Goal: Task Accomplishment & Management: Manage account settings

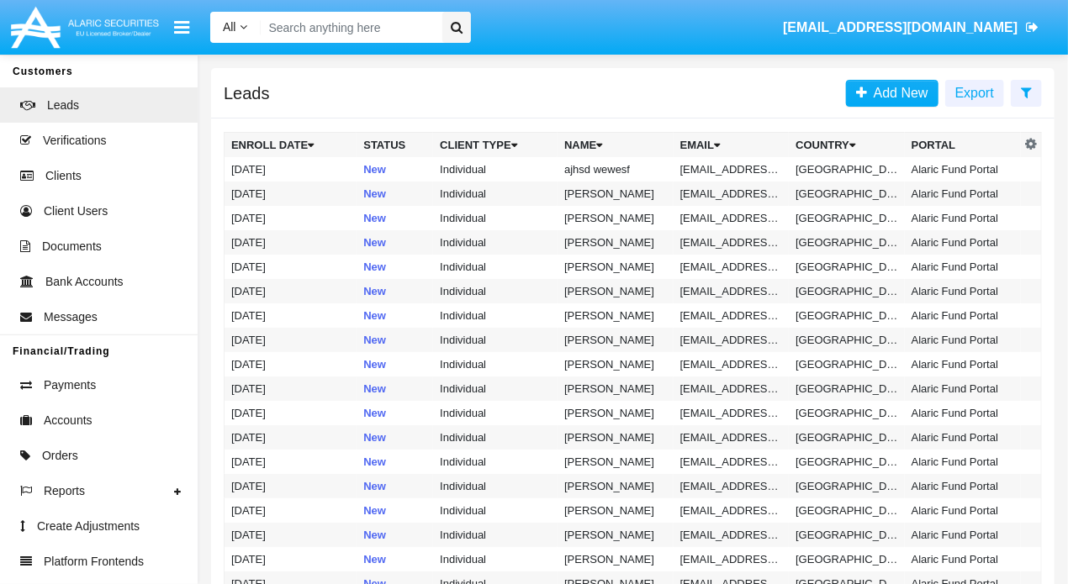
click at [374, 34] on input "Search" at bounding box center [349, 27] width 176 height 31
paste input "[EMAIL_ADDRESS][DOMAIN_NAME]"
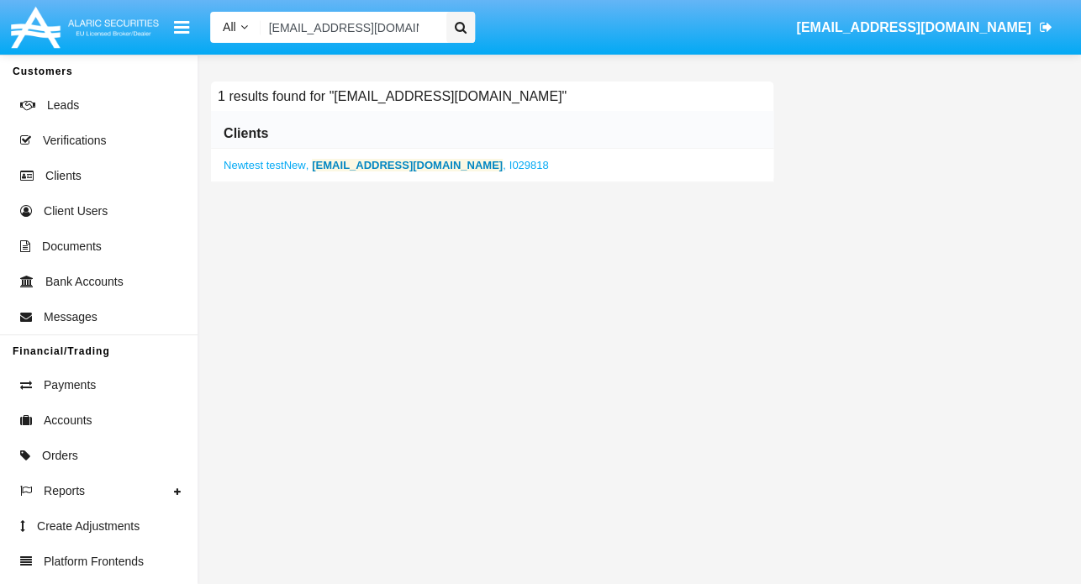
type input "[EMAIL_ADDRESS][DOMAIN_NAME]"
click at [331, 162] on b "[EMAIL_ADDRESS][DOMAIN_NAME]" at bounding box center [407, 165] width 191 height 13
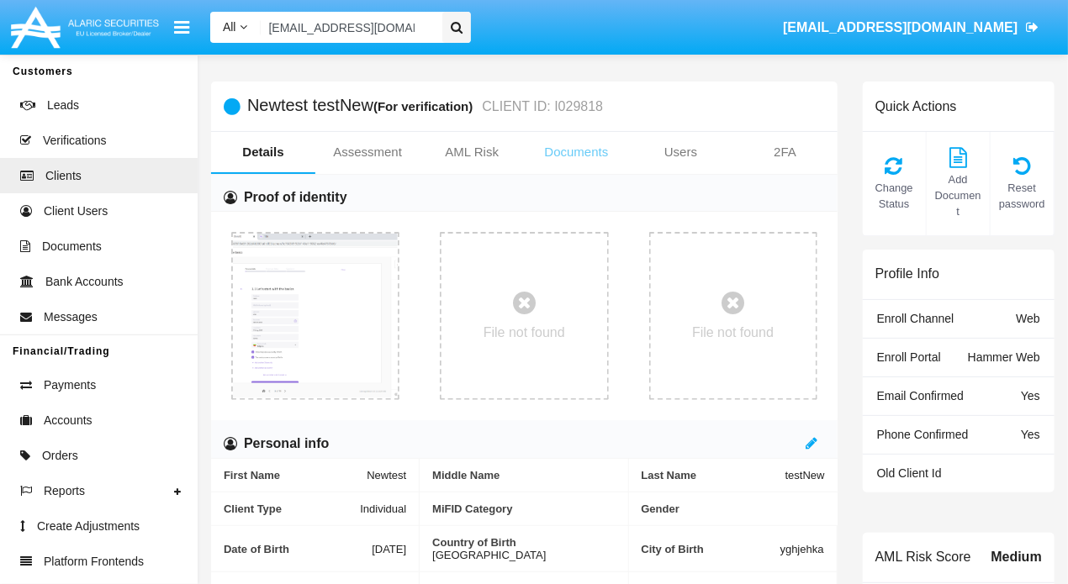
click at [593, 154] on link "Documents" at bounding box center [576, 152] width 104 height 40
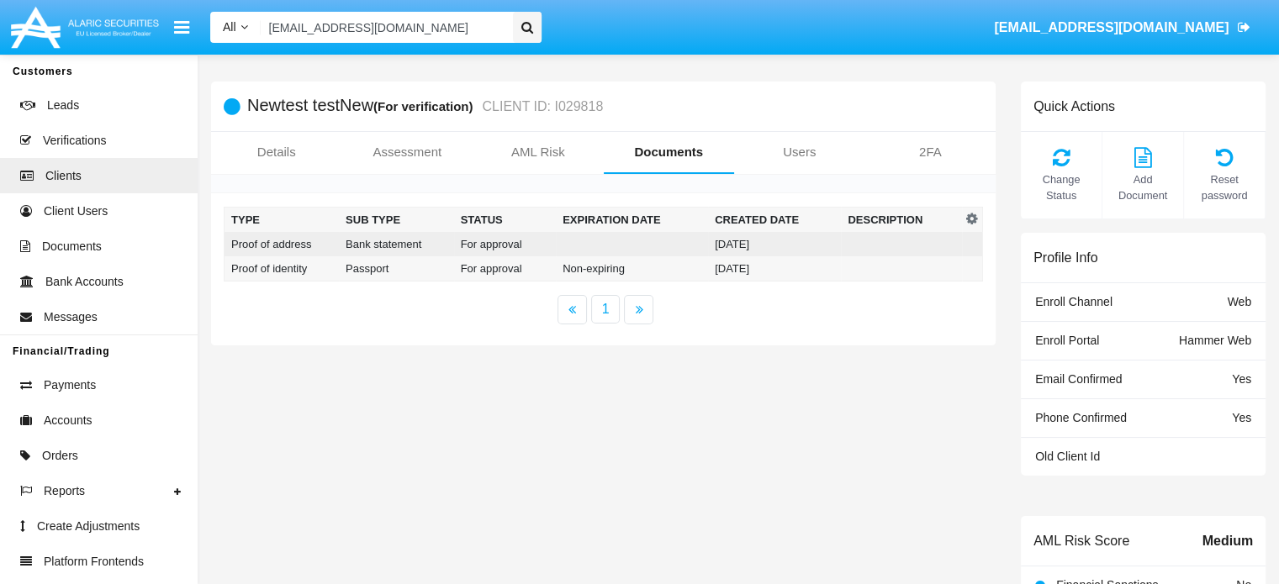
click at [502, 249] on td "For approval" at bounding box center [505, 244] width 103 height 24
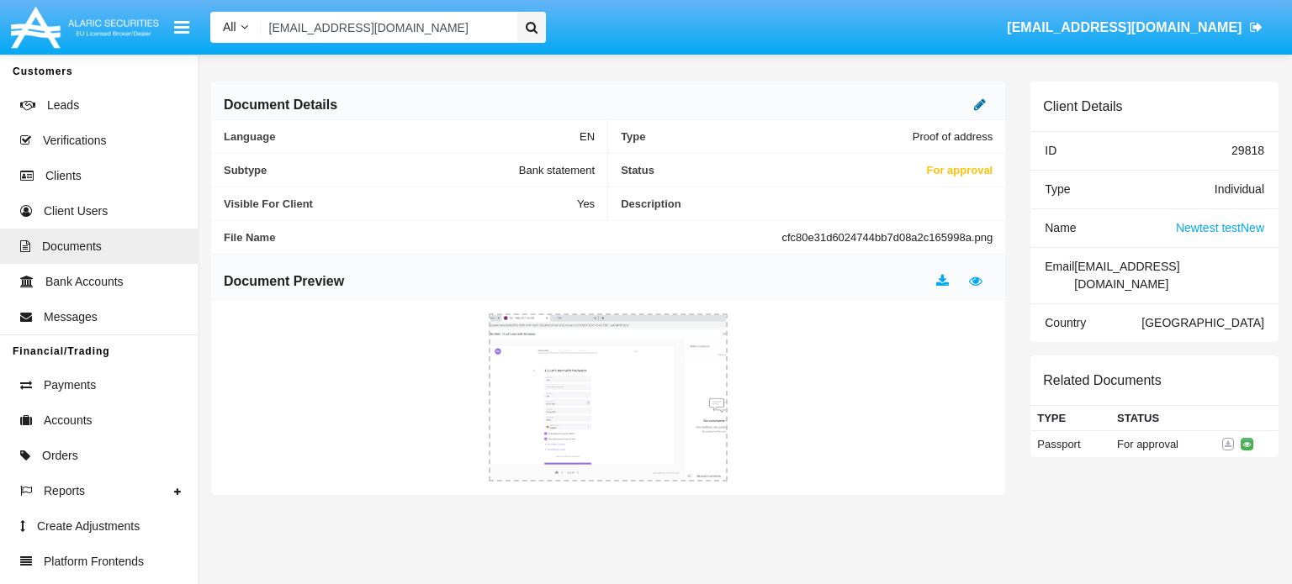
click at [984, 100] on icon at bounding box center [980, 104] width 12 height 13
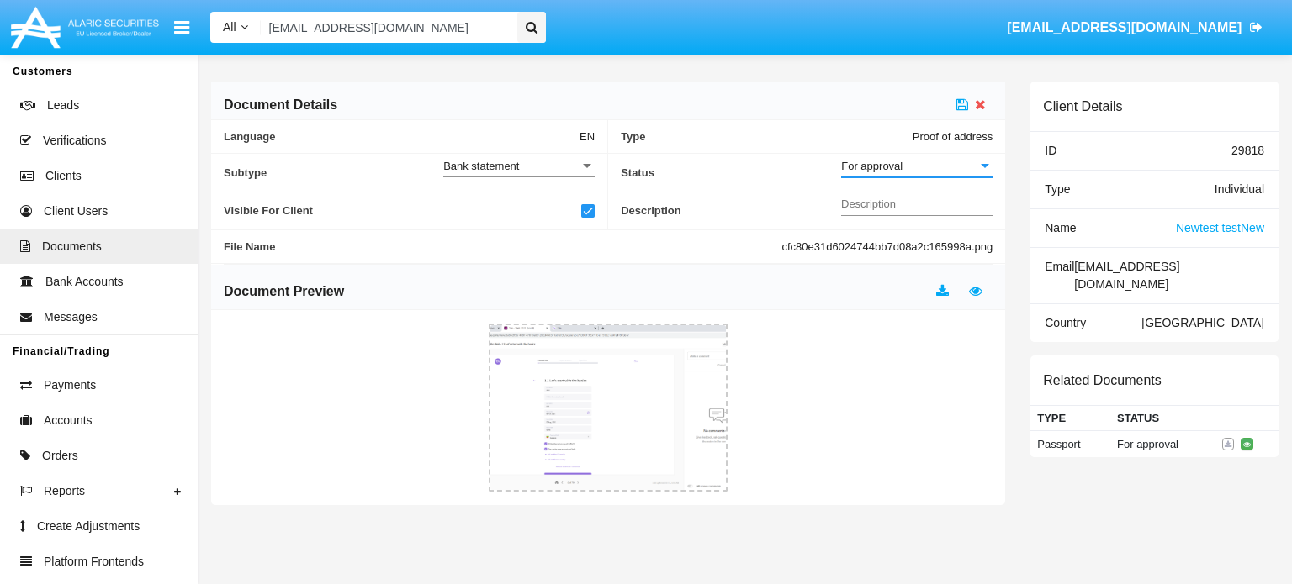
click at [928, 166] on div "For approval" at bounding box center [909, 166] width 136 height 14
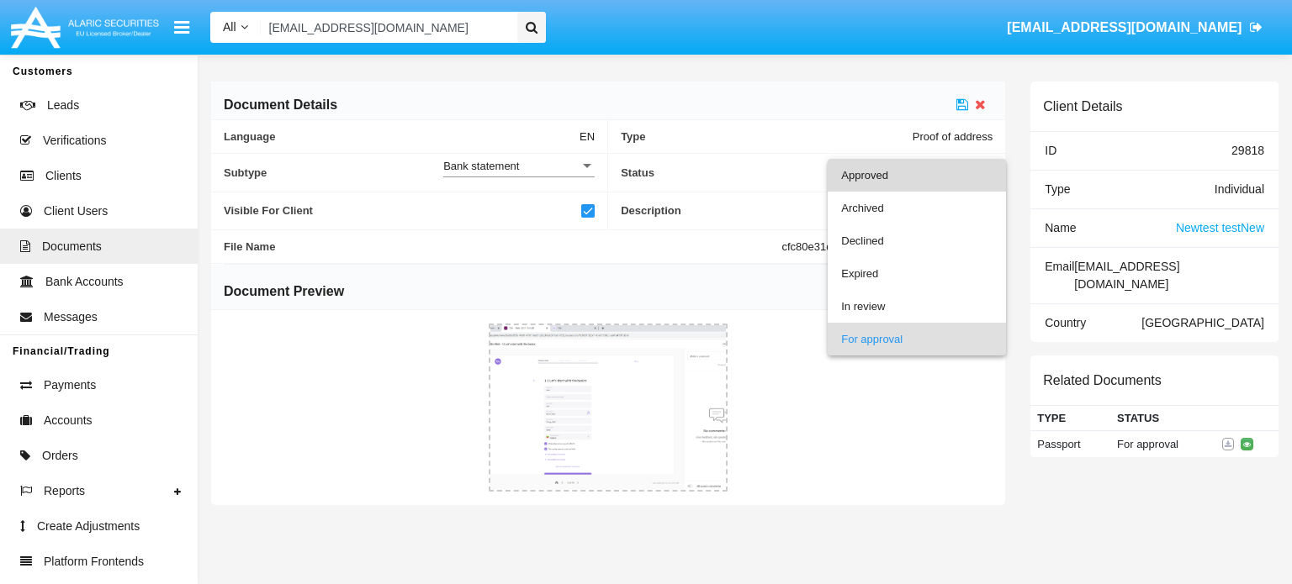
click at [899, 168] on span "Approved" at bounding box center [916, 175] width 151 height 33
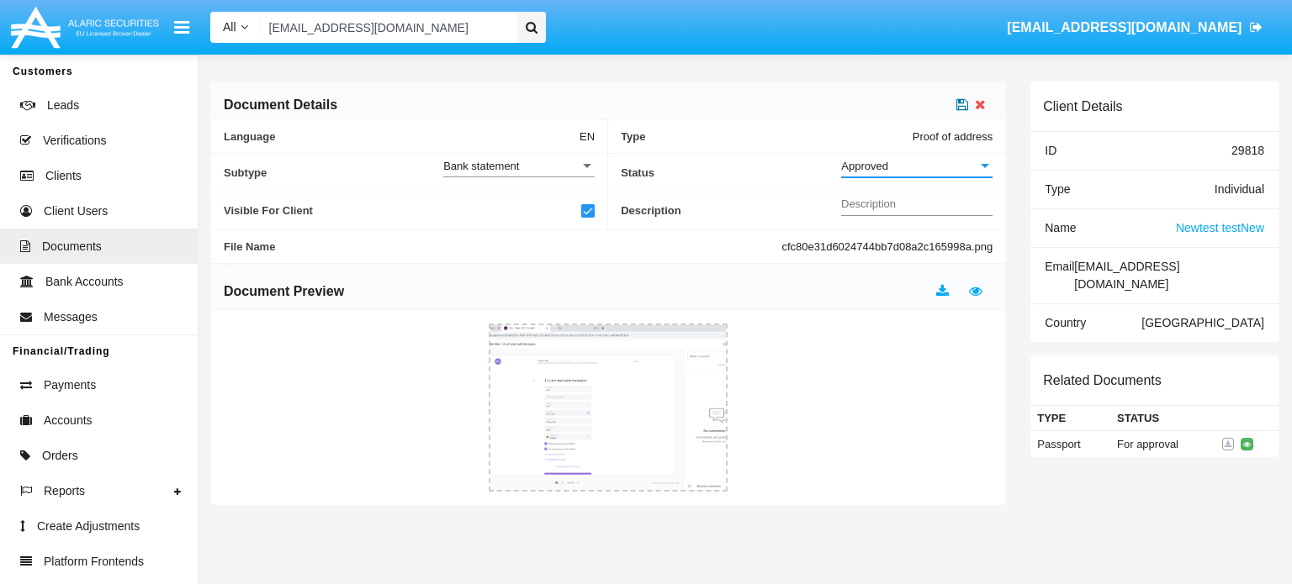
click at [960, 105] on icon at bounding box center [962, 104] width 12 height 13
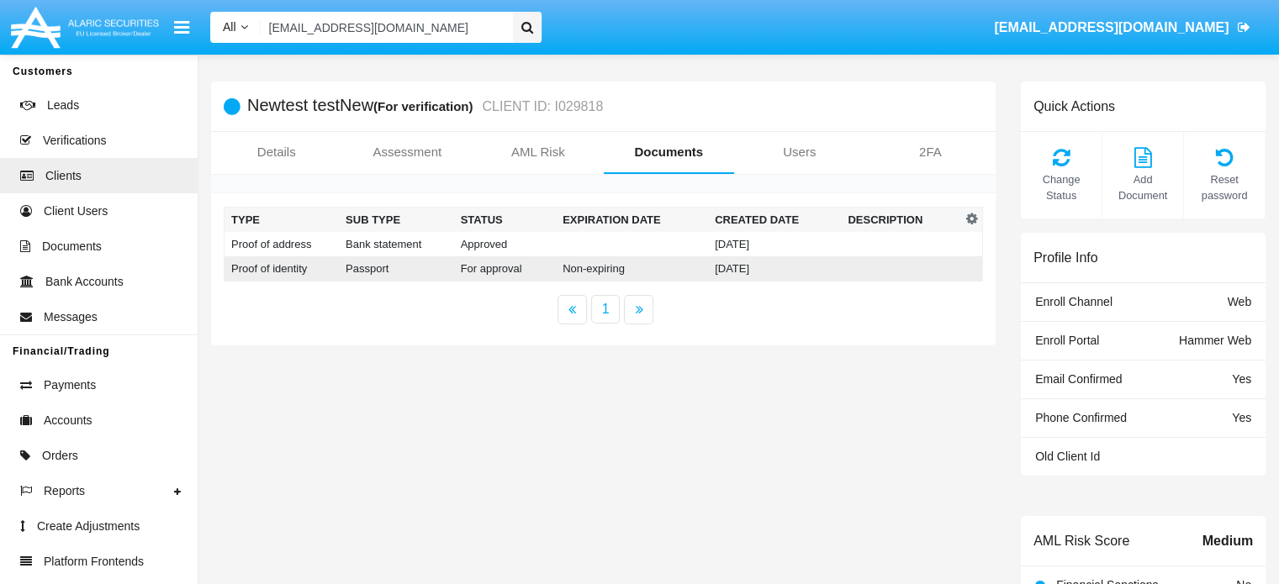
click at [679, 269] on td "Non-expiring" at bounding box center [632, 268] width 152 height 25
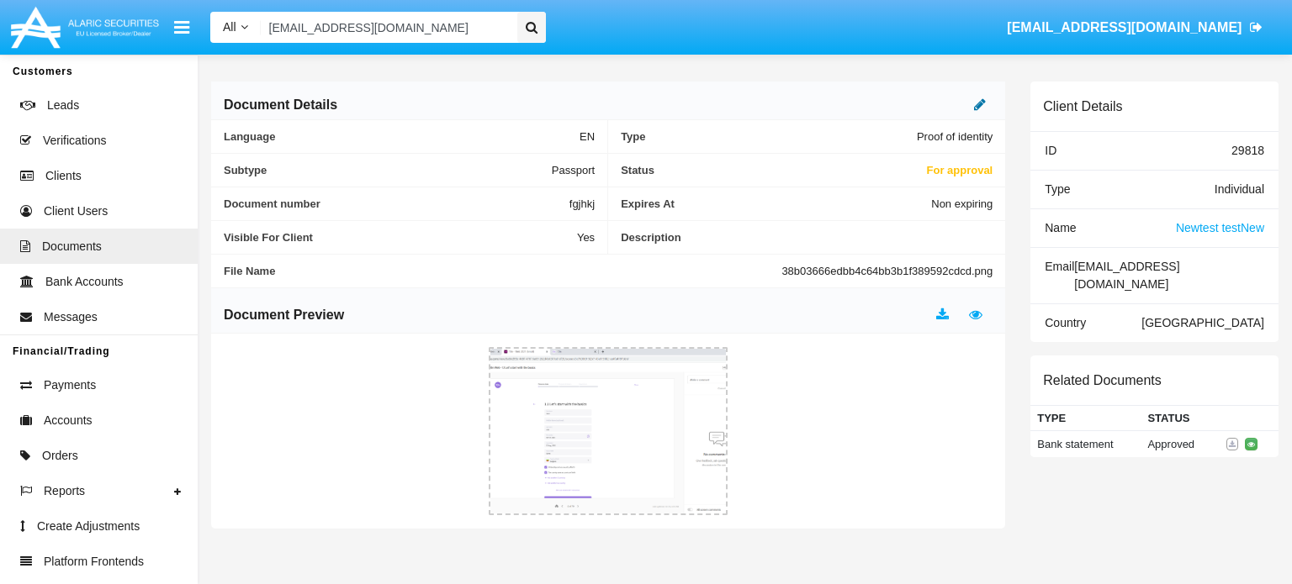
click at [974, 107] on icon at bounding box center [980, 104] width 12 height 13
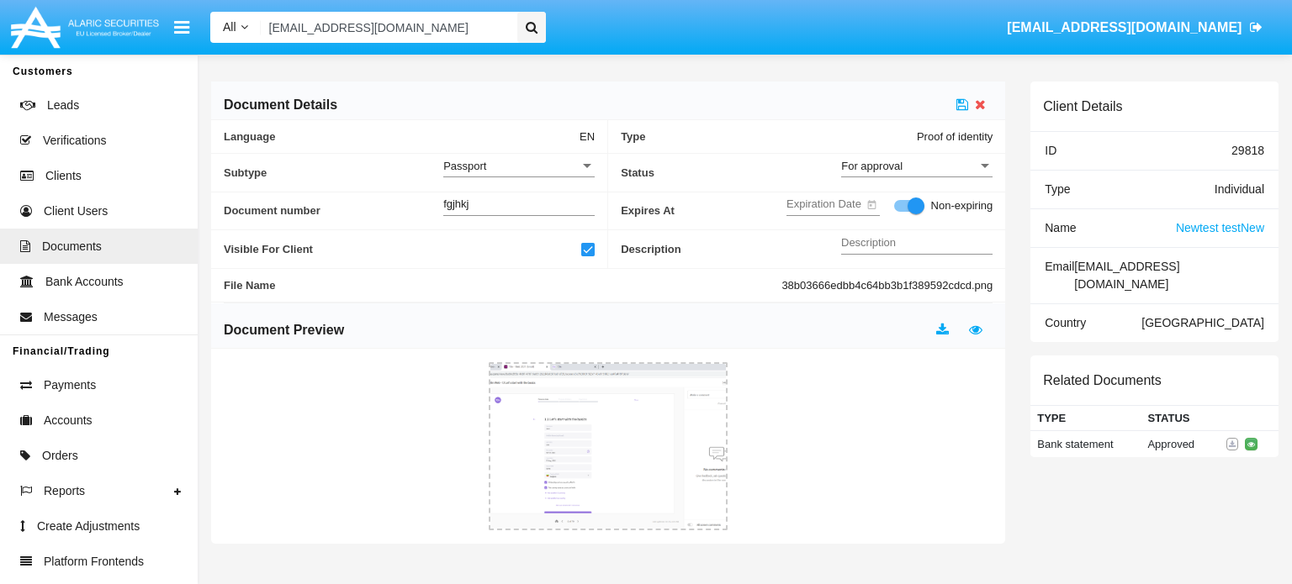
click at [870, 160] on span "For approval" at bounding box center [871, 166] width 61 height 13
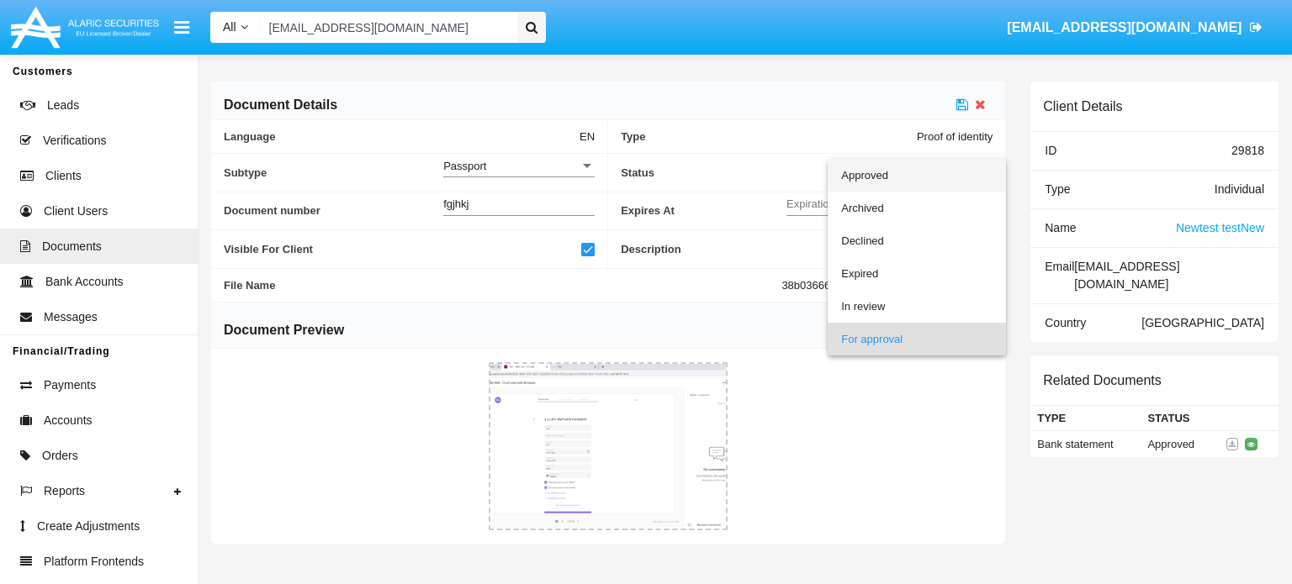
click at [854, 182] on span "Approved" at bounding box center [916, 175] width 151 height 33
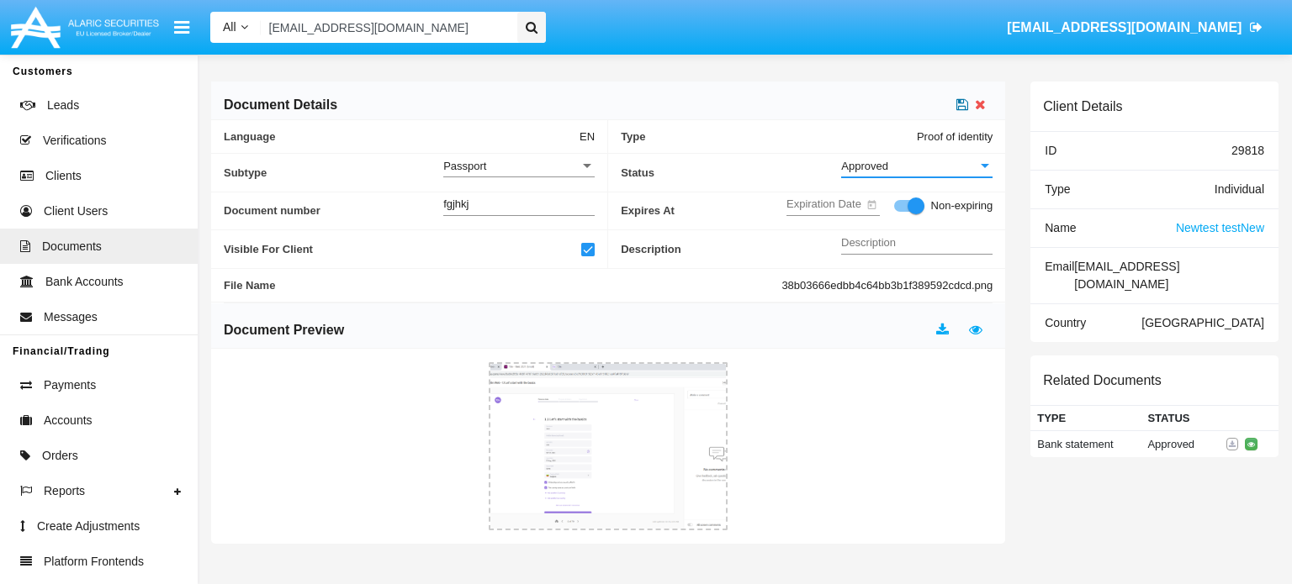
click at [963, 101] on icon at bounding box center [962, 104] width 12 height 13
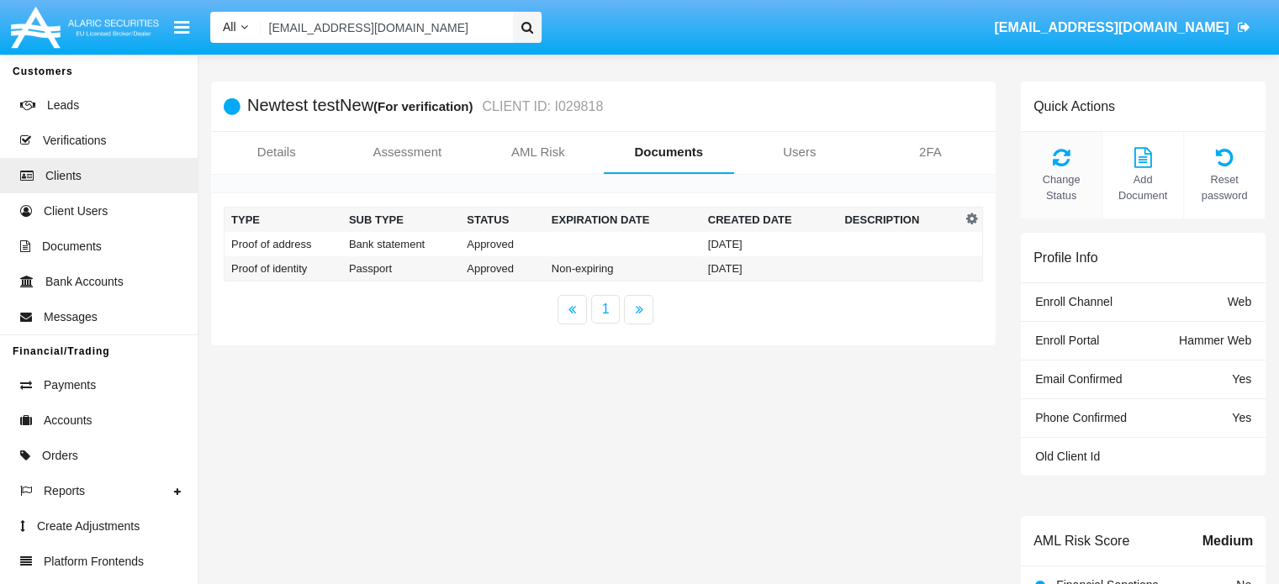
click at [1067, 188] on span "Change Status" at bounding box center [1061, 188] width 64 height 32
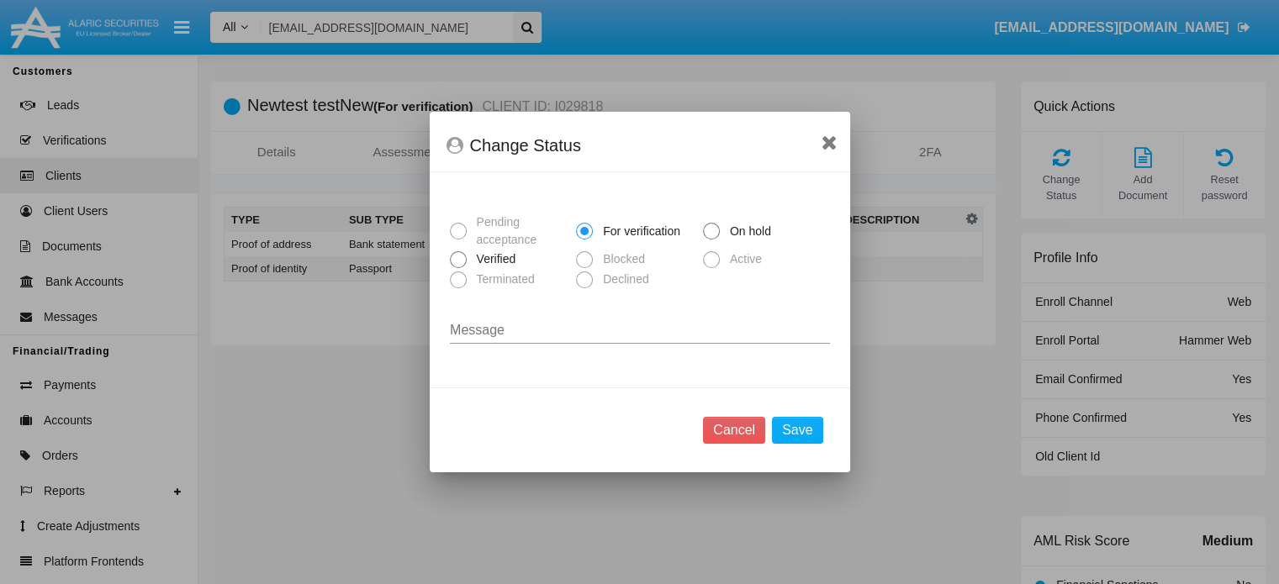
click at [457, 266] on span at bounding box center [458, 259] width 17 height 17
click at [457, 268] on input "Verified" at bounding box center [457, 268] width 1 height 1
radio input "true"
click at [801, 433] on button "Save" at bounding box center [797, 430] width 50 height 27
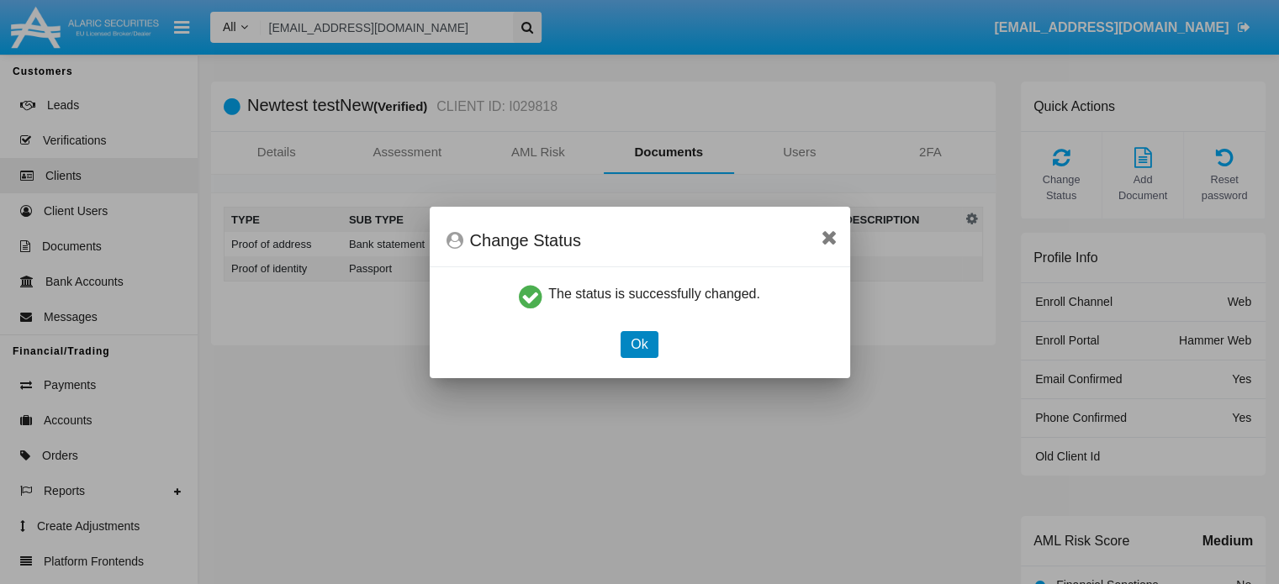
click at [637, 337] on button "Ok" at bounding box center [639, 344] width 37 height 27
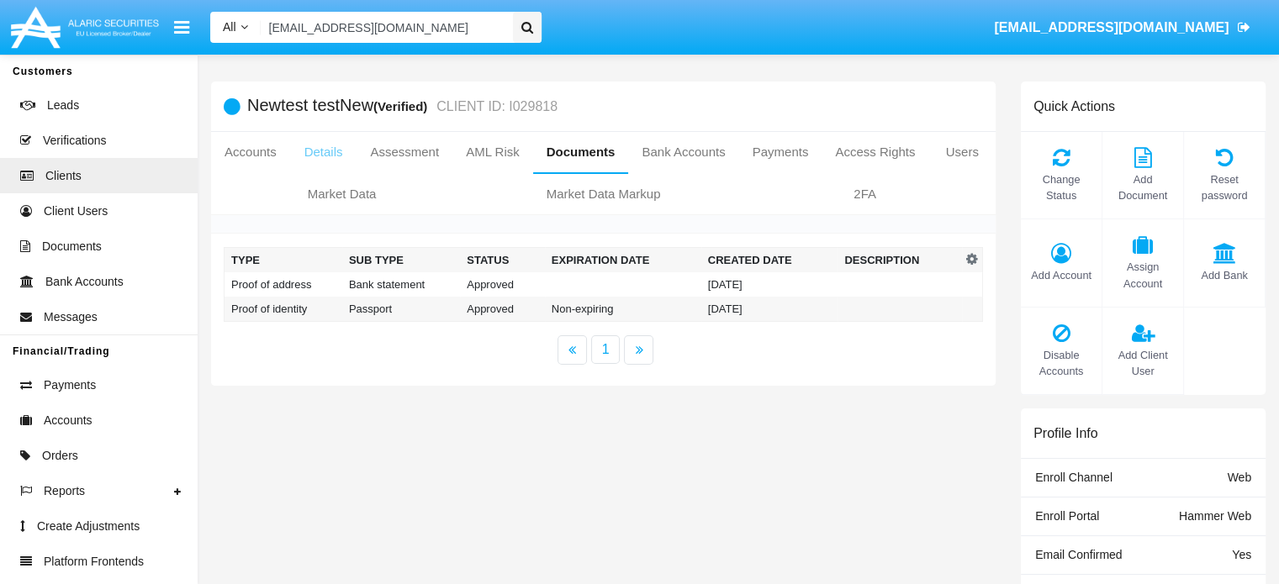
click at [321, 151] on link "Details" at bounding box center [323, 152] width 67 height 40
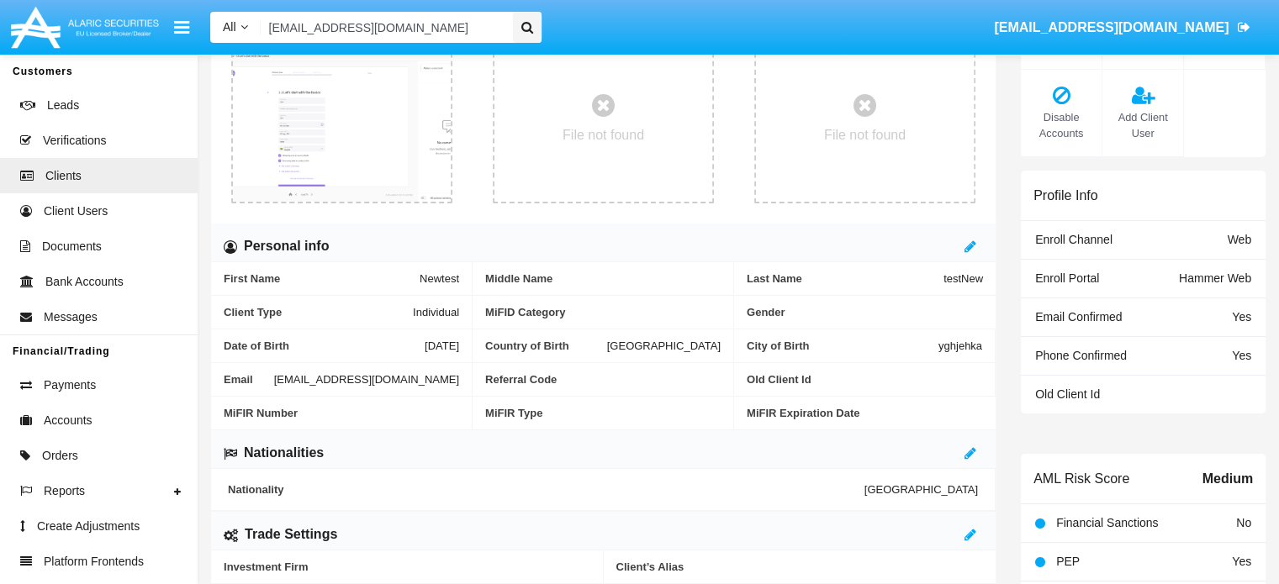
scroll to position [239, 0]
click at [969, 247] on icon at bounding box center [971, 245] width 12 height 13
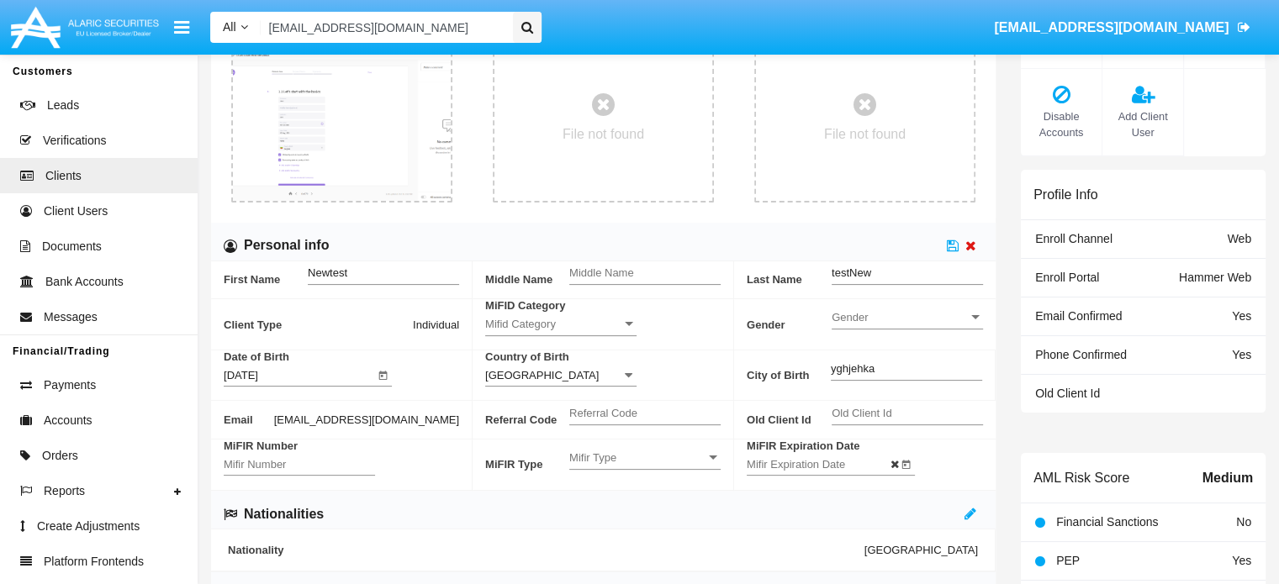
click at [974, 241] on icon at bounding box center [970, 245] width 11 height 13
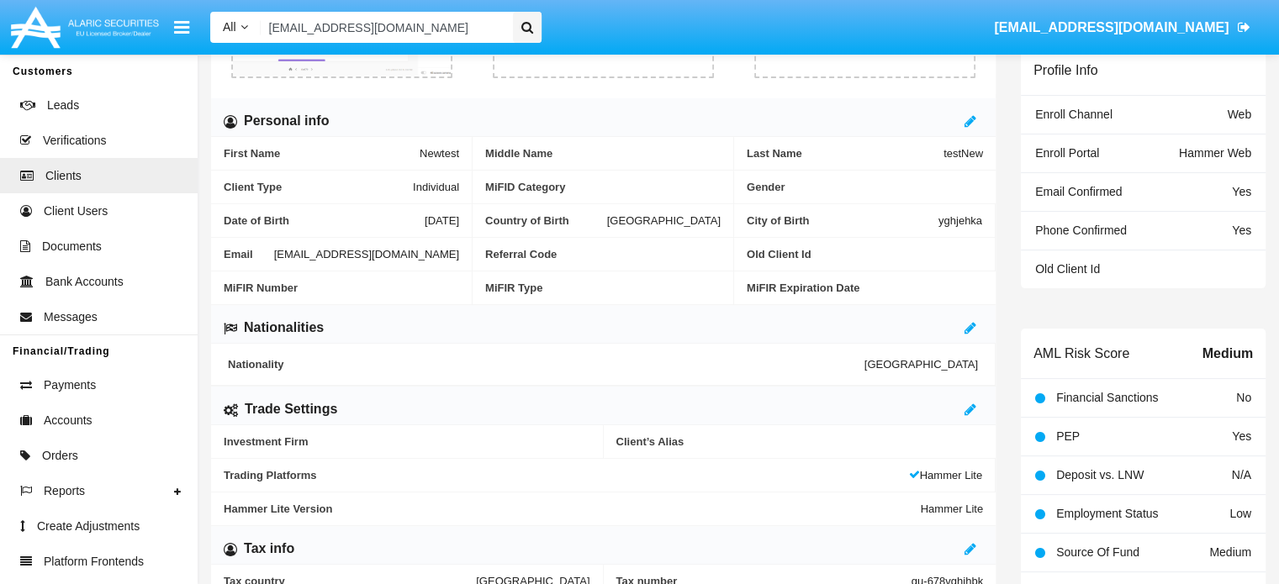
scroll to position [363, 0]
click at [974, 405] on icon at bounding box center [971, 409] width 12 height 13
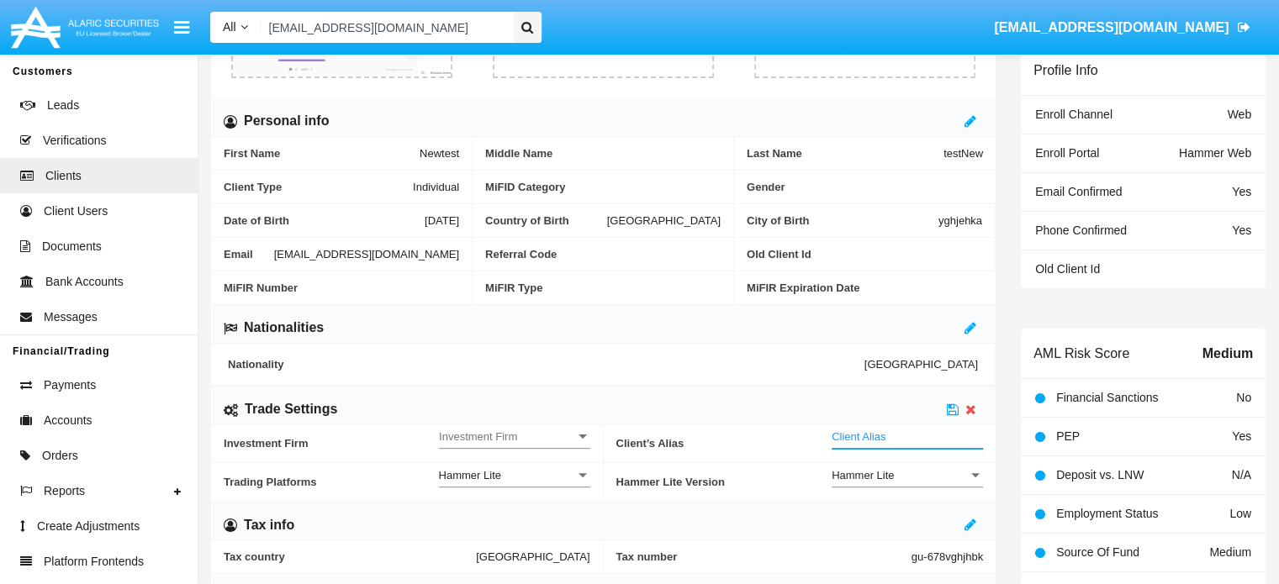
click at [865, 441] on input "Client Alias" at bounding box center [907, 437] width 151 height 14
type input "DEV"
click at [538, 433] on span "Investment Firm" at bounding box center [507, 437] width 136 height 14
click at [513, 443] on span "No" at bounding box center [514, 444] width 151 height 33
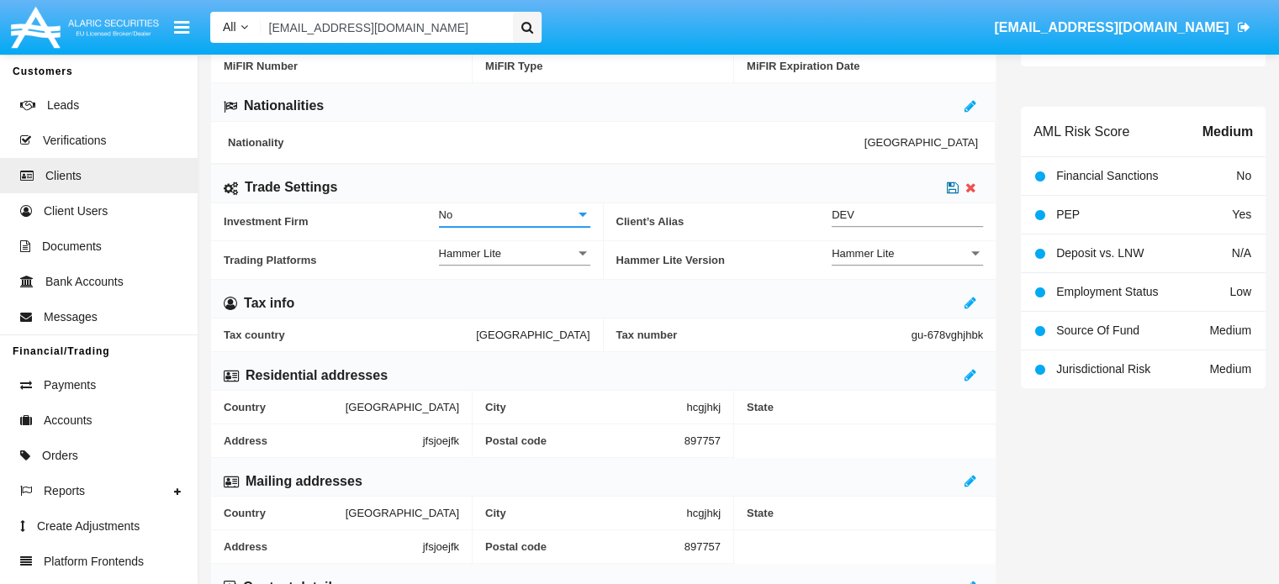
click at [954, 187] on icon at bounding box center [953, 187] width 12 height 13
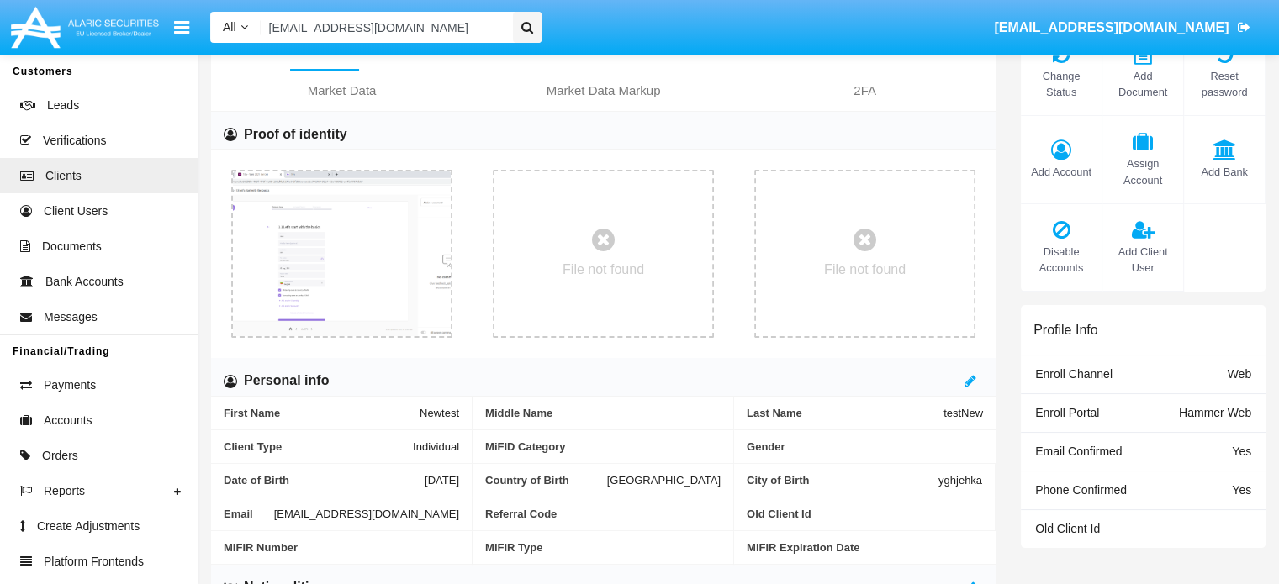
scroll to position [0, 0]
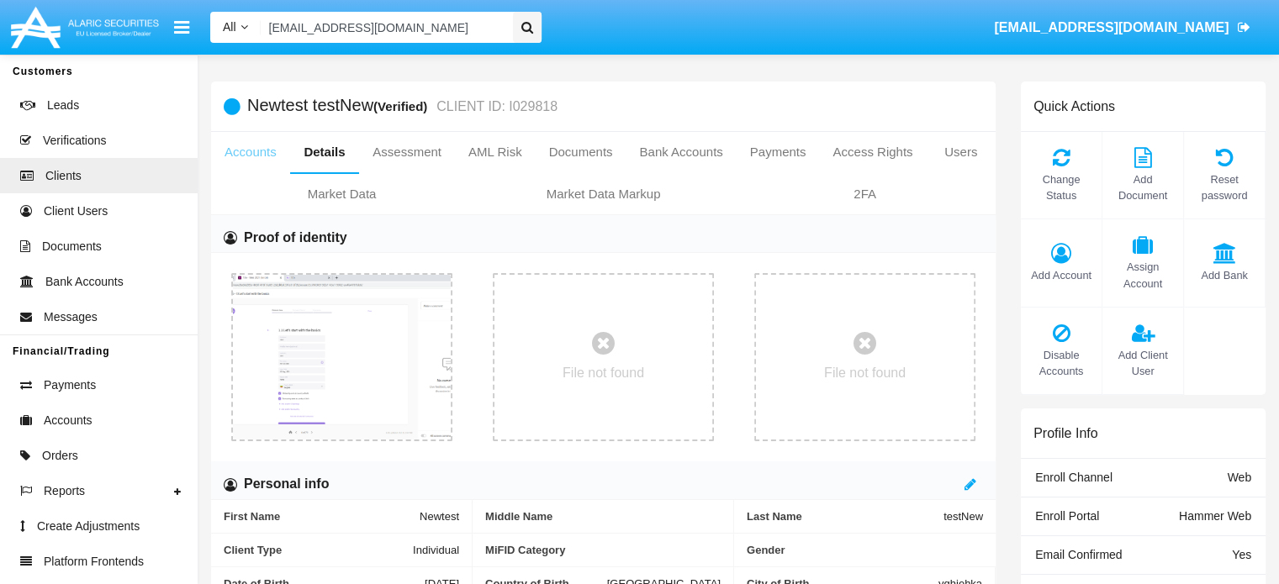
click at [283, 156] on link "Accounts" at bounding box center [250, 152] width 79 height 40
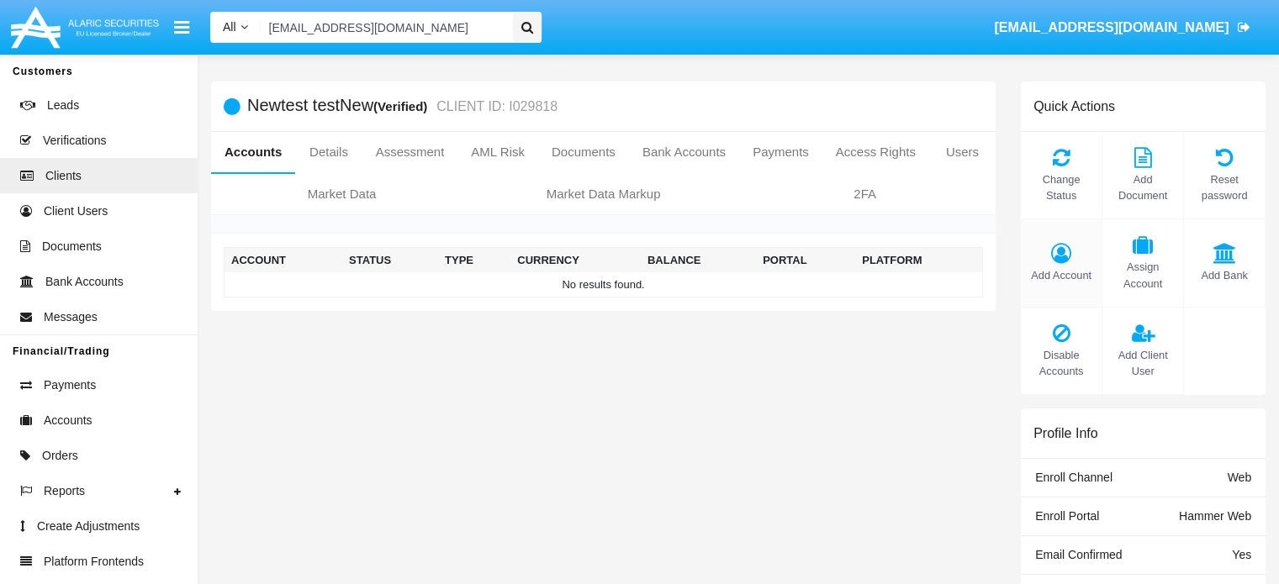
click at [1067, 281] on span "Add Account" at bounding box center [1061, 275] width 64 height 16
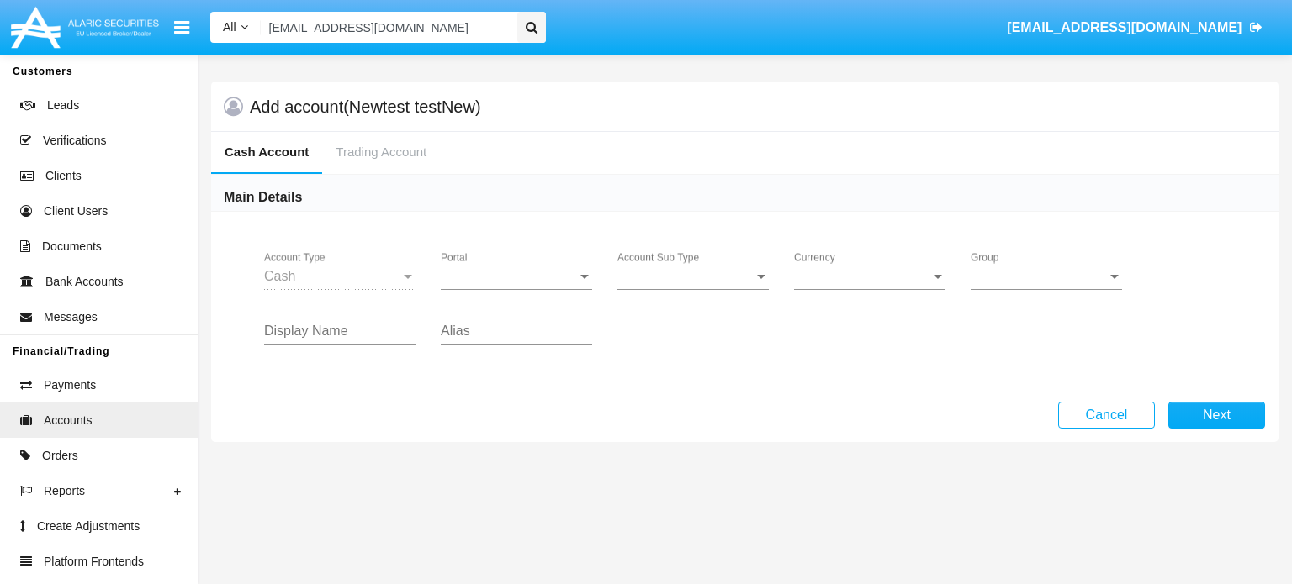
click at [531, 284] on div "Portal Portal" at bounding box center [516, 271] width 151 height 38
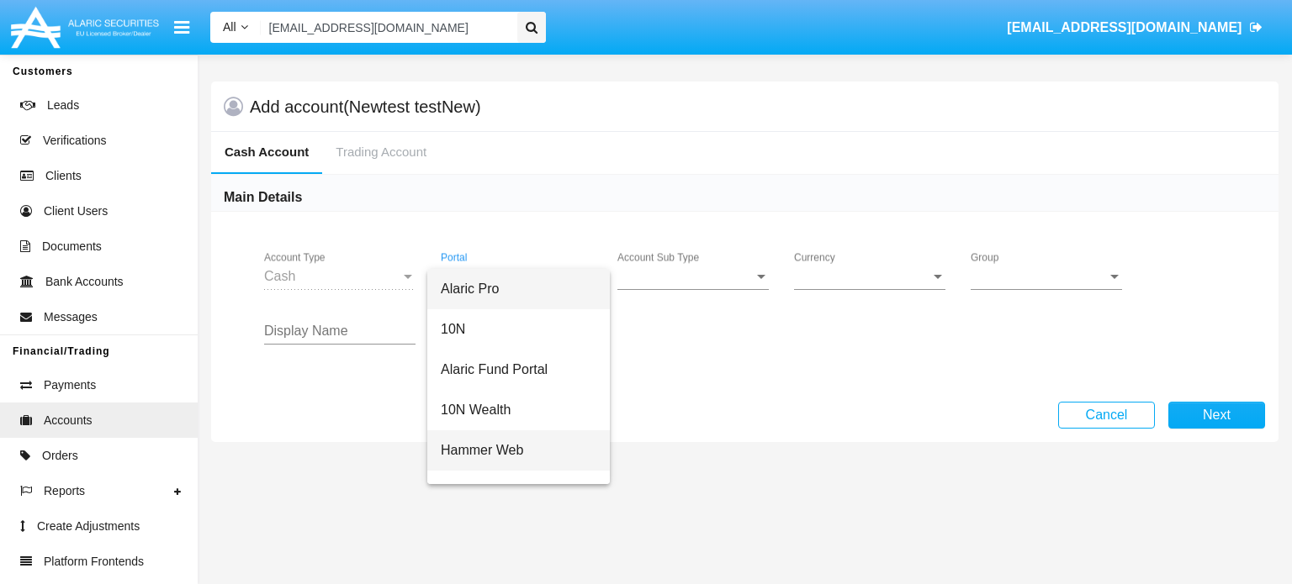
click at [500, 445] on span "Hammer Web" at bounding box center [519, 451] width 156 height 40
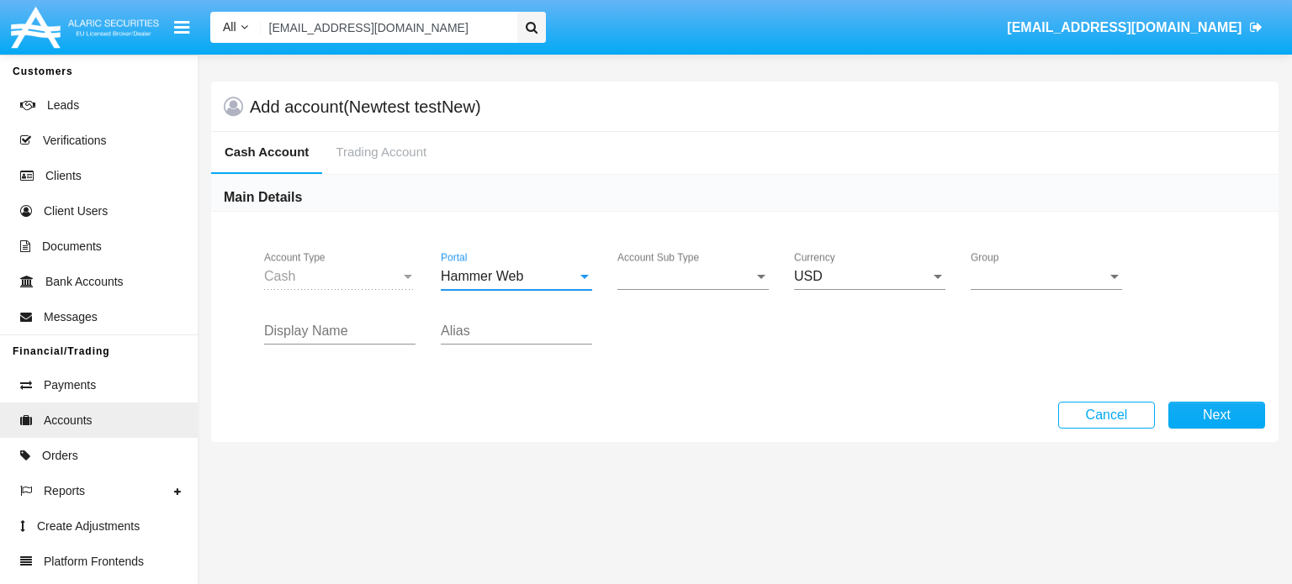
click at [679, 272] on span "Account Sub Type" at bounding box center [685, 276] width 136 height 15
click at [667, 287] on span "Trading Cash" at bounding box center [692, 289] width 151 height 40
click at [1046, 281] on span "Group" at bounding box center [1038, 276] width 136 height 15
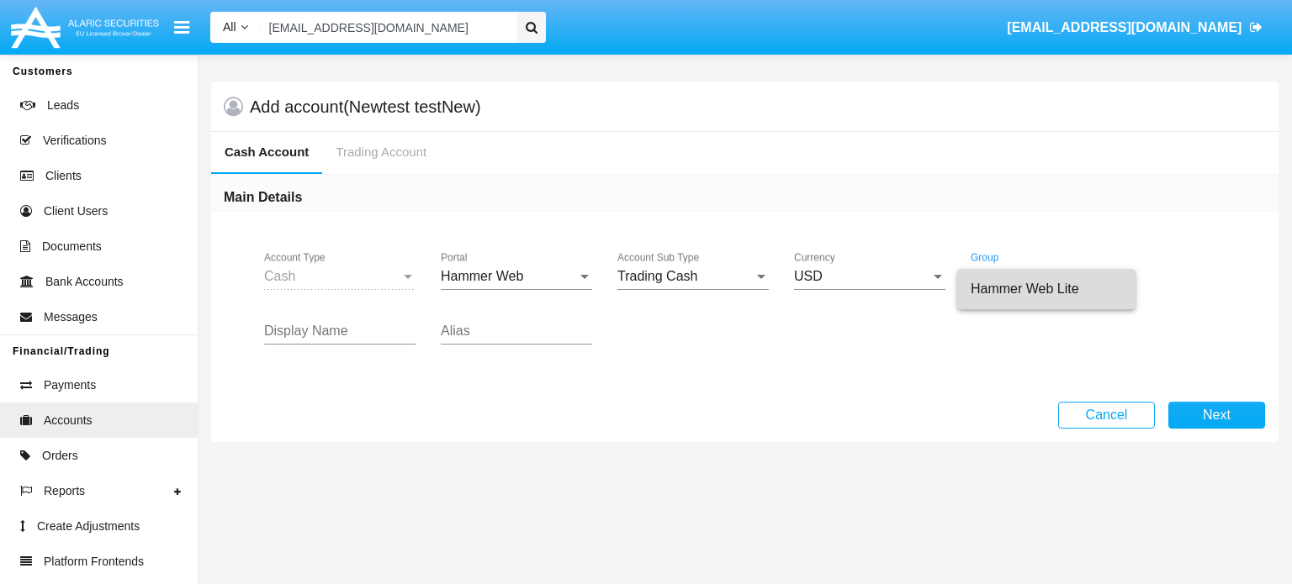
click at [1023, 295] on span "Hammer Web Lite" at bounding box center [1045, 289] width 151 height 40
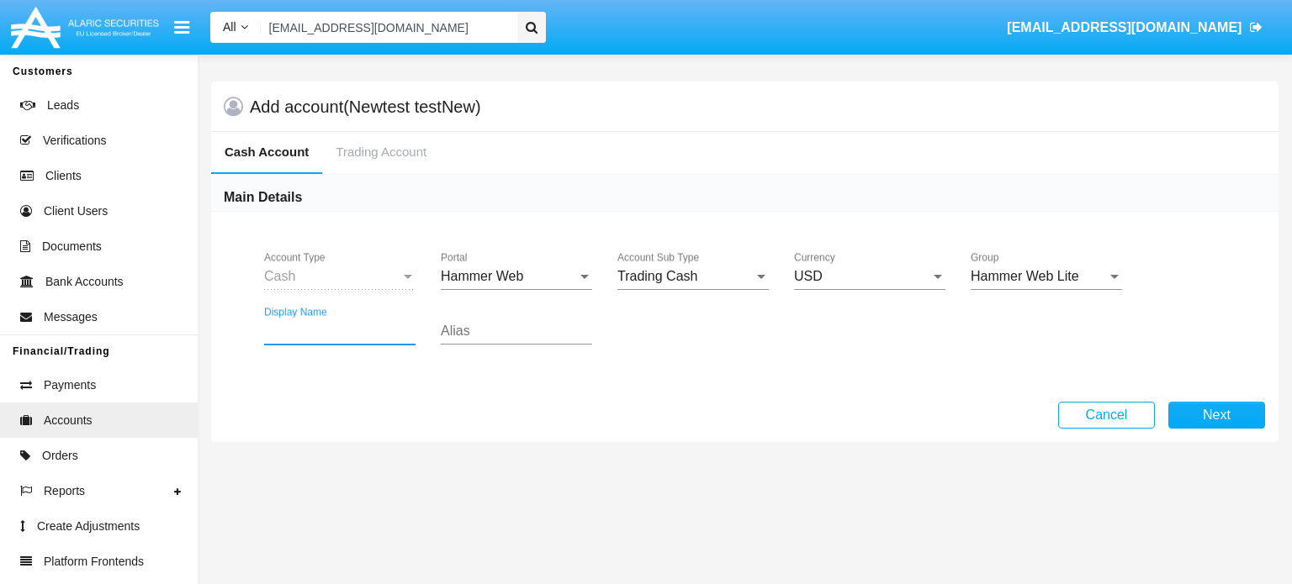
click at [346, 325] on input "Display Name" at bounding box center [339, 331] width 151 height 15
type input "test"
click at [1067, 415] on button "Next" at bounding box center [1216, 415] width 97 height 27
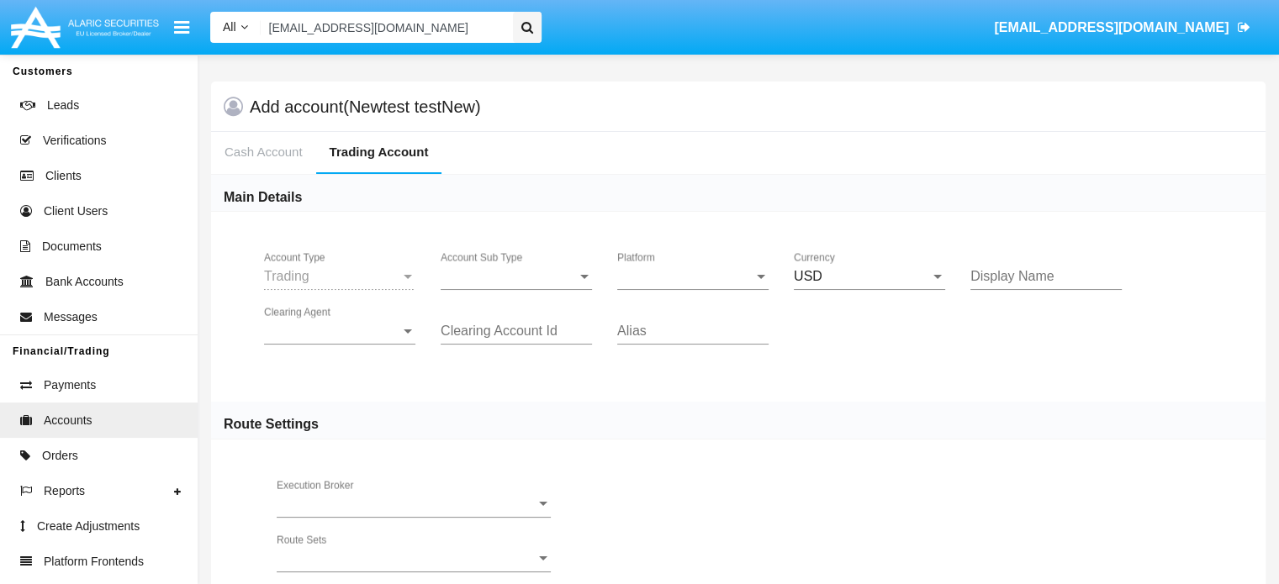
click at [540, 257] on div "Account Sub Type Account Sub Type" at bounding box center [516, 271] width 151 height 38
click at [528, 284] on span "Trading" at bounding box center [516, 289] width 151 height 40
click at [683, 277] on span "Platform" at bounding box center [685, 276] width 136 height 15
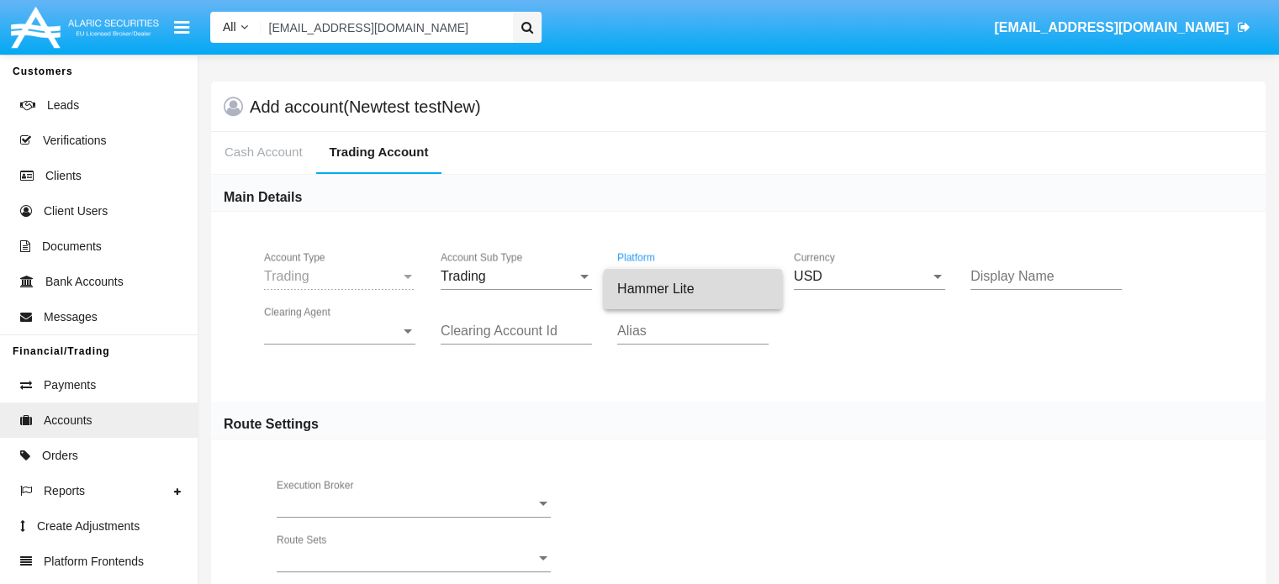
click at [681, 293] on span "Hammer Lite" at bounding box center [692, 289] width 151 height 40
click at [1004, 285] on div "Display Name" at bounding box center [1045, 271] width 151 height 38
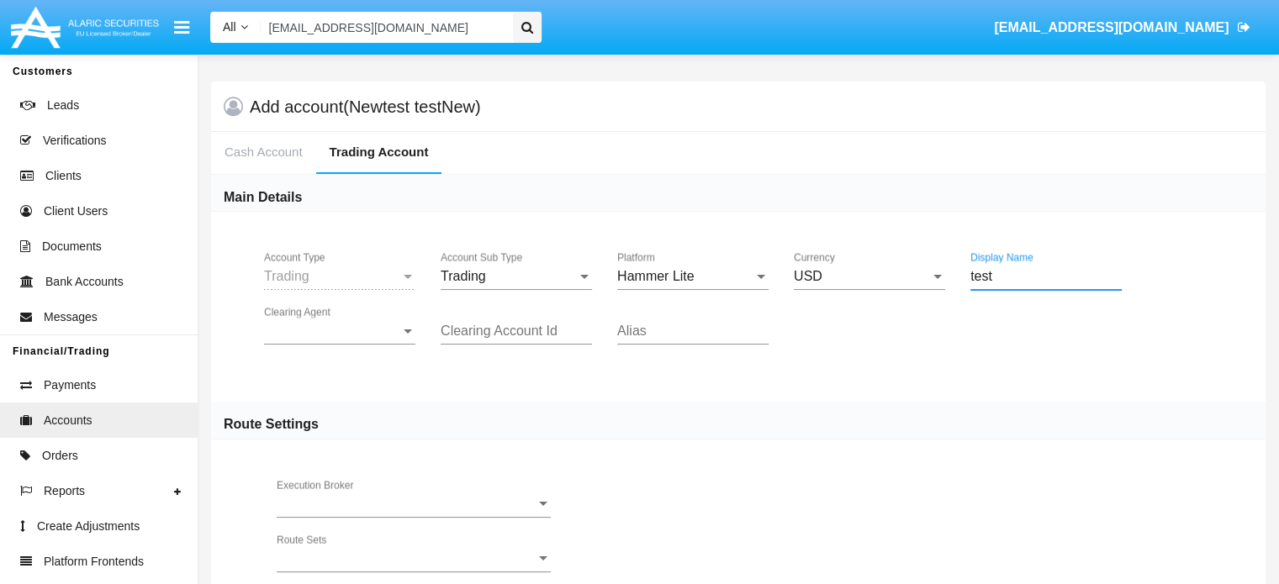
type input "test"
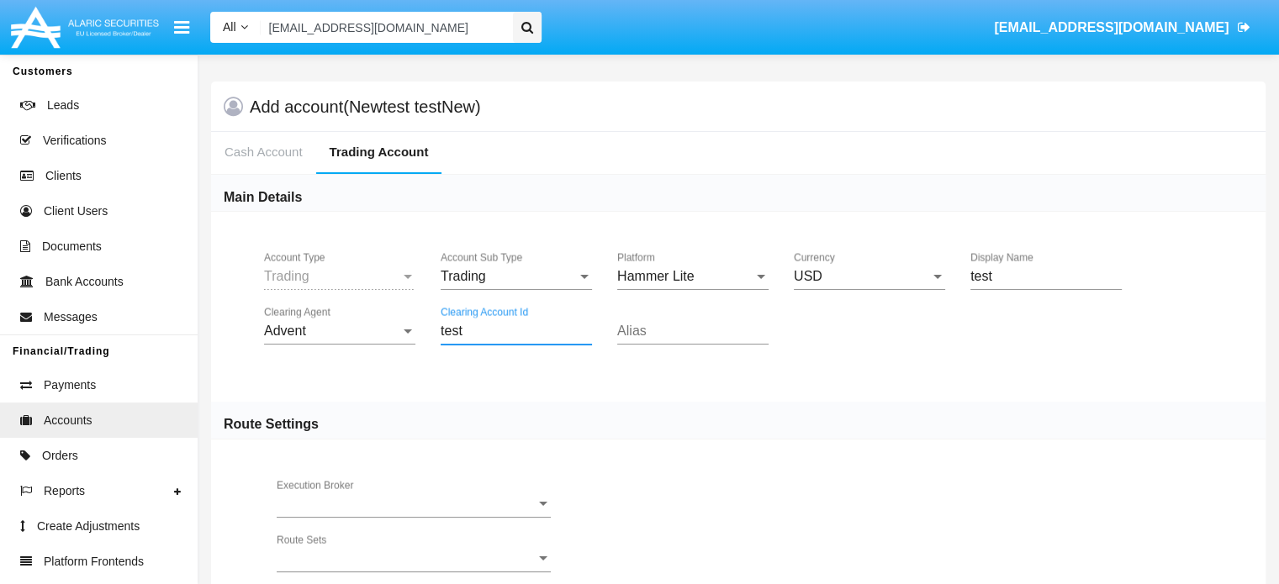
type input "test"
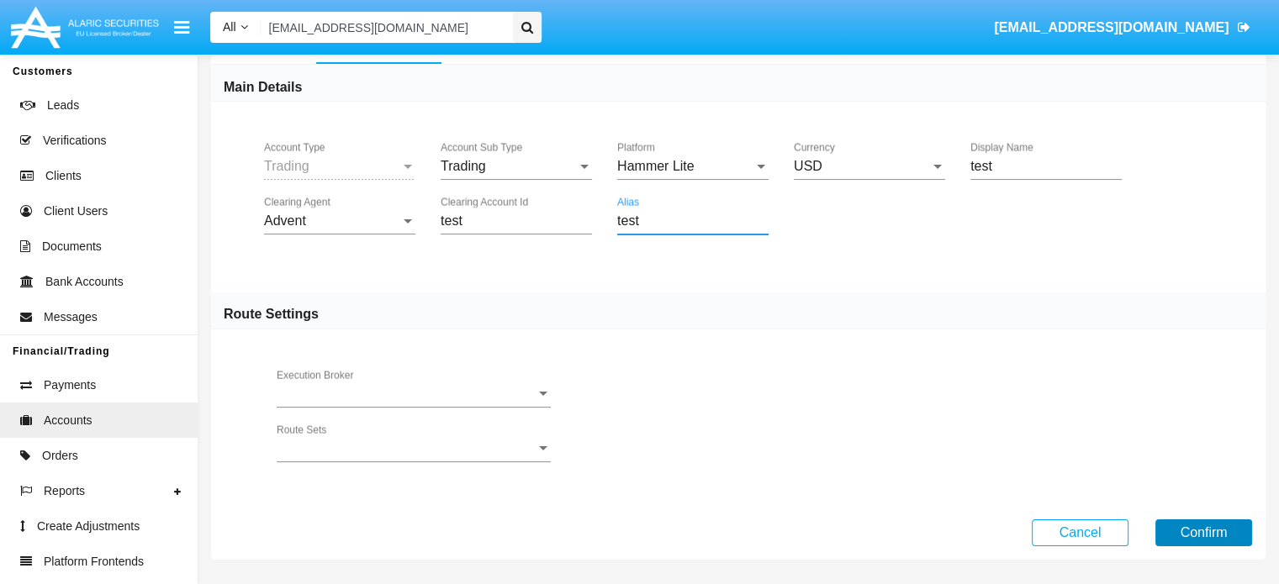
type input "test"
click at [1067, 529] on button "Confirm" at bounding box center [1203, 533] width 97 height 27
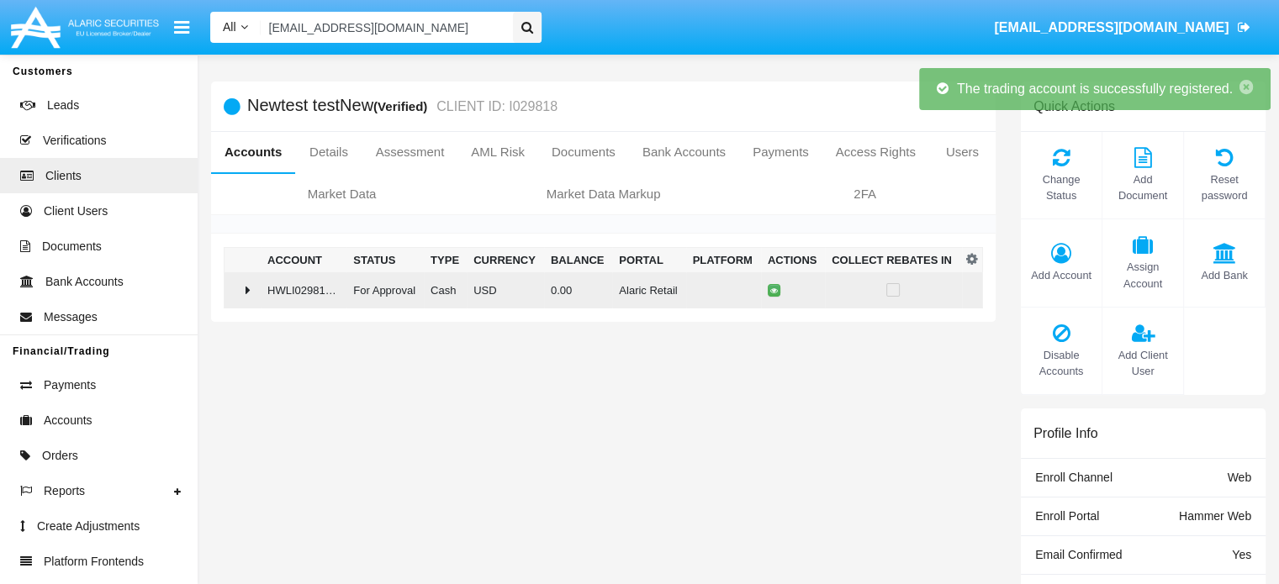
click at [251, 292] on icon at bounding box center [248, 289] width 5 height 13
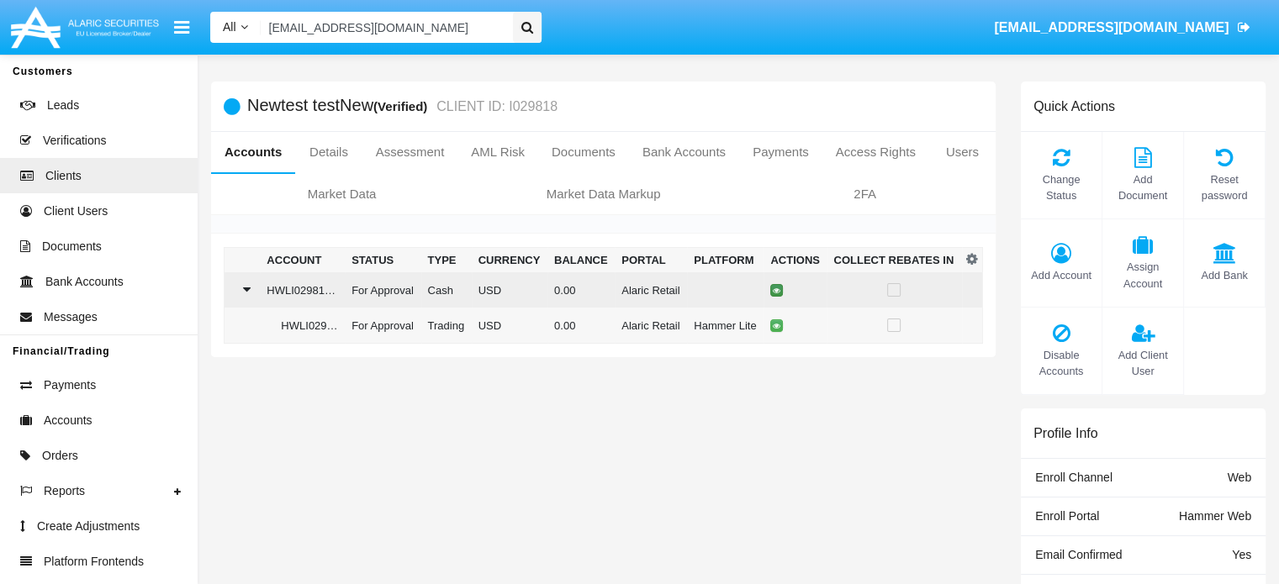
click at [773, 293] on icon at bounding box center [777, 291] width 8 height 8
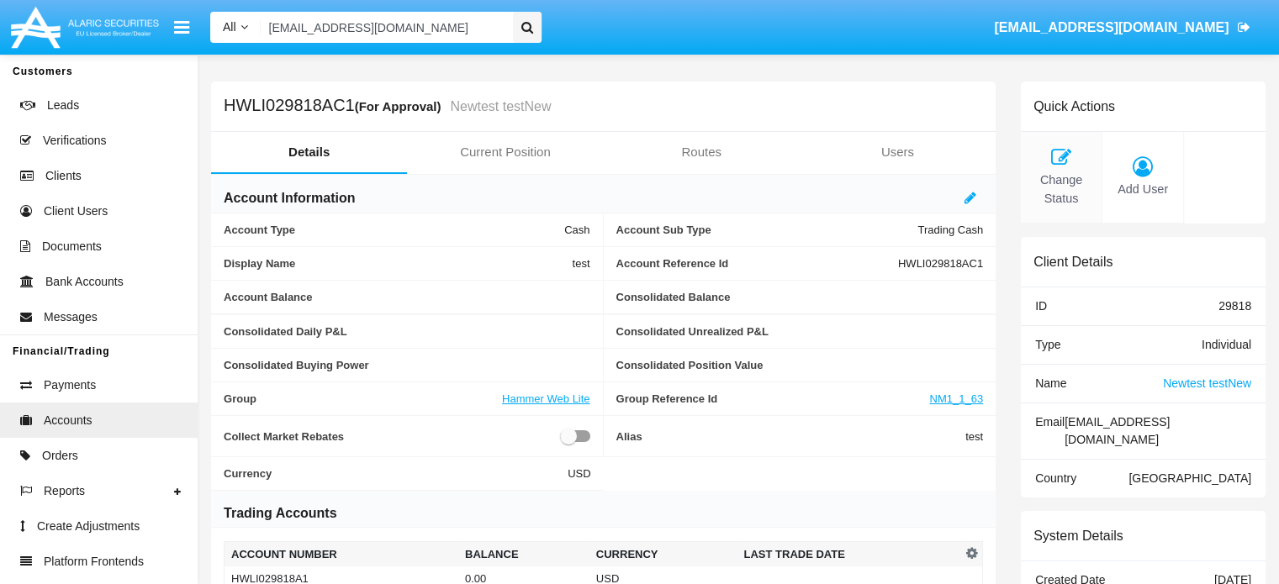
click at [1053, 164] on icon at bounding box center [1061, 157] width 64 height 20
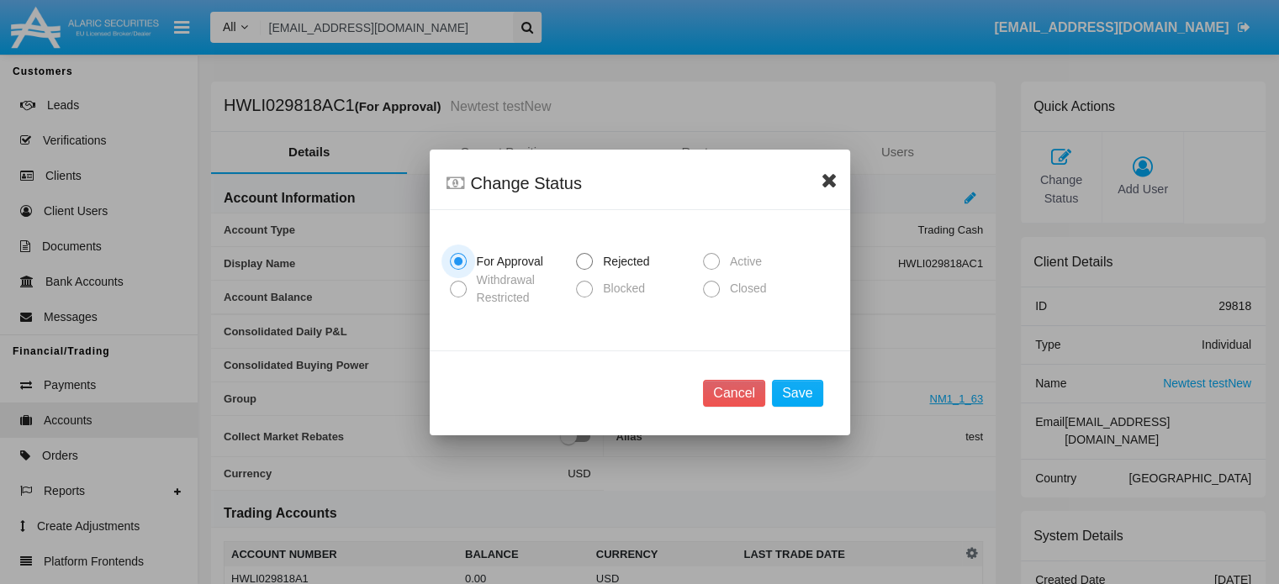
click at [833, 182] on icon at bounding box center [830, 180] width 16 height 20
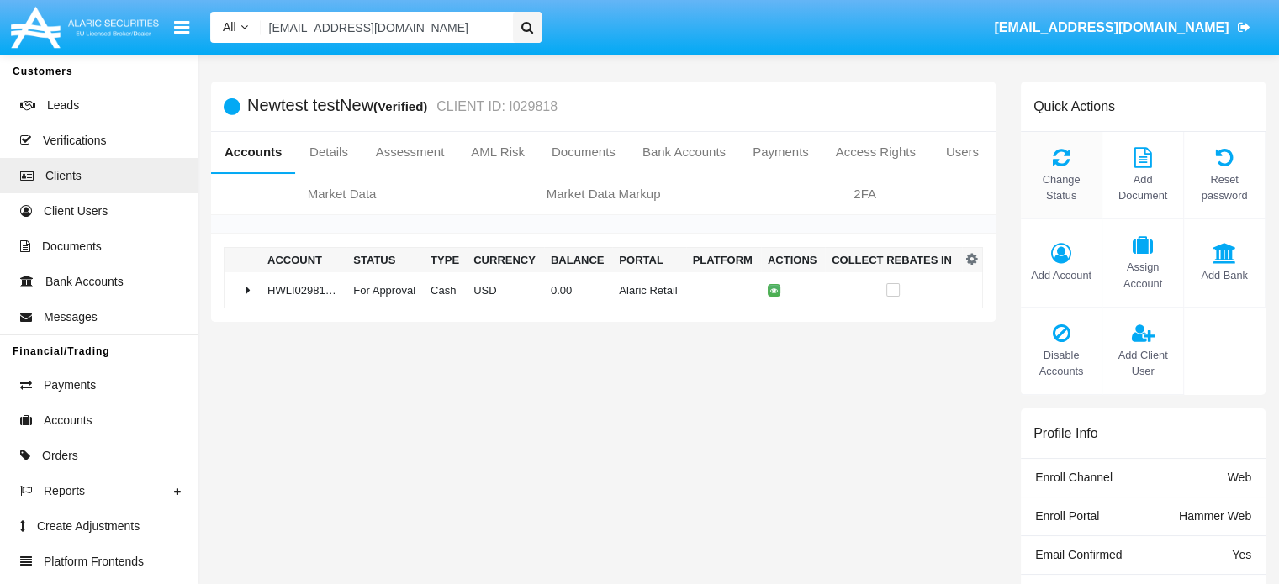
click at [1067, 188] on span "Change Status" at bounding box center [1061, 188] width 64 height 32
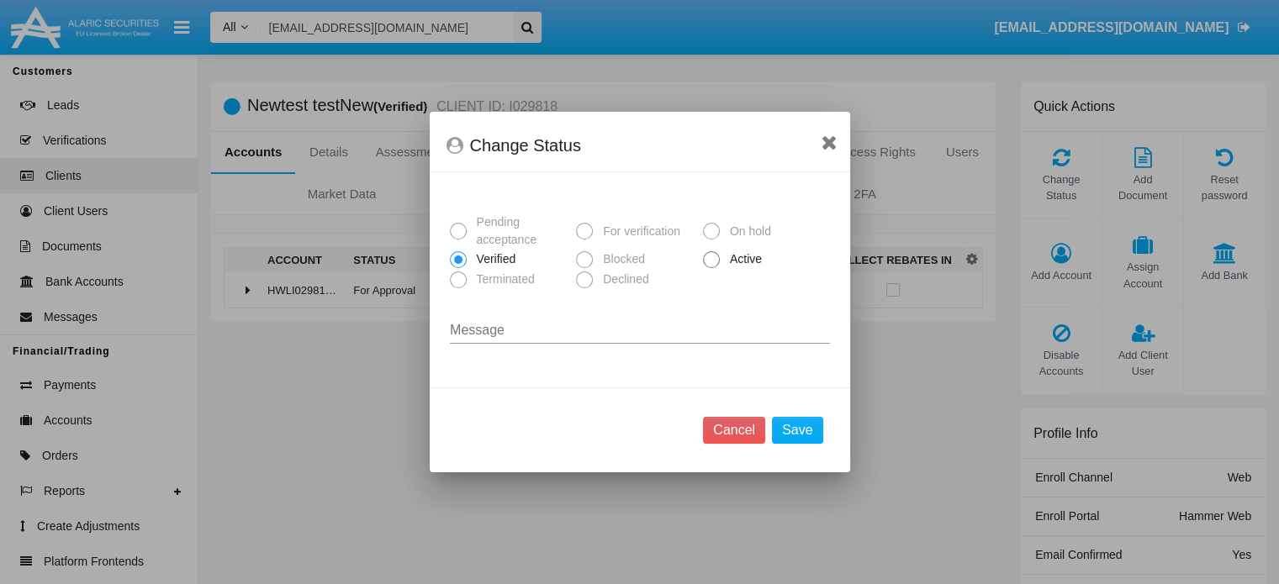
click at [715, 261] on span at bounding box center [711, 259] width 17 height 17
click at [711, 268] on input "Active" at bounding box center [711, 268] width 1 height 1
radio input "true"
click at [799, 426] on button "Save" at bounding box center [797, 430] width 50 height 27
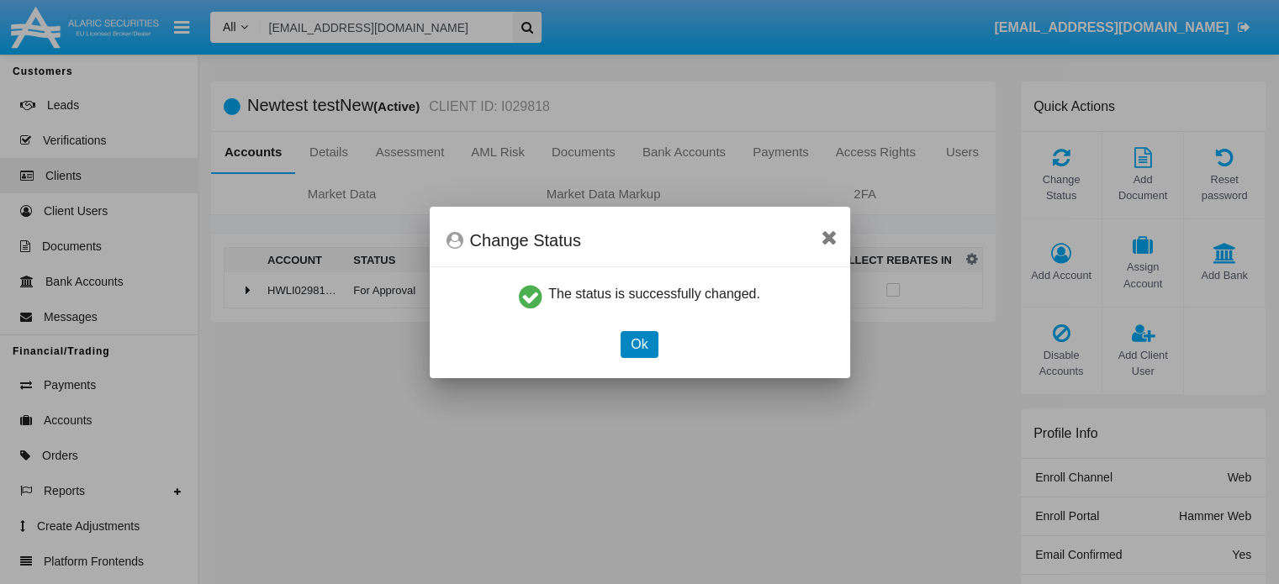
click at [645, 341] on button "Ok" at bounding box center [639, 344] width 37 height 27
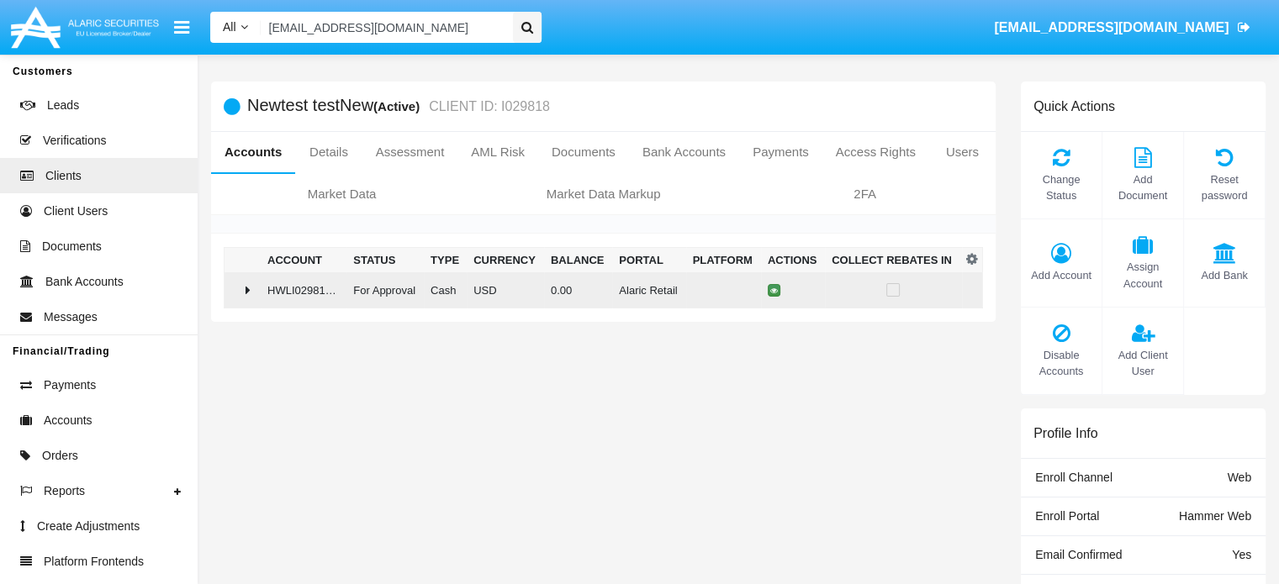
click at [770, 290] on icon at bounding box center [774, 291] width 8 height 8
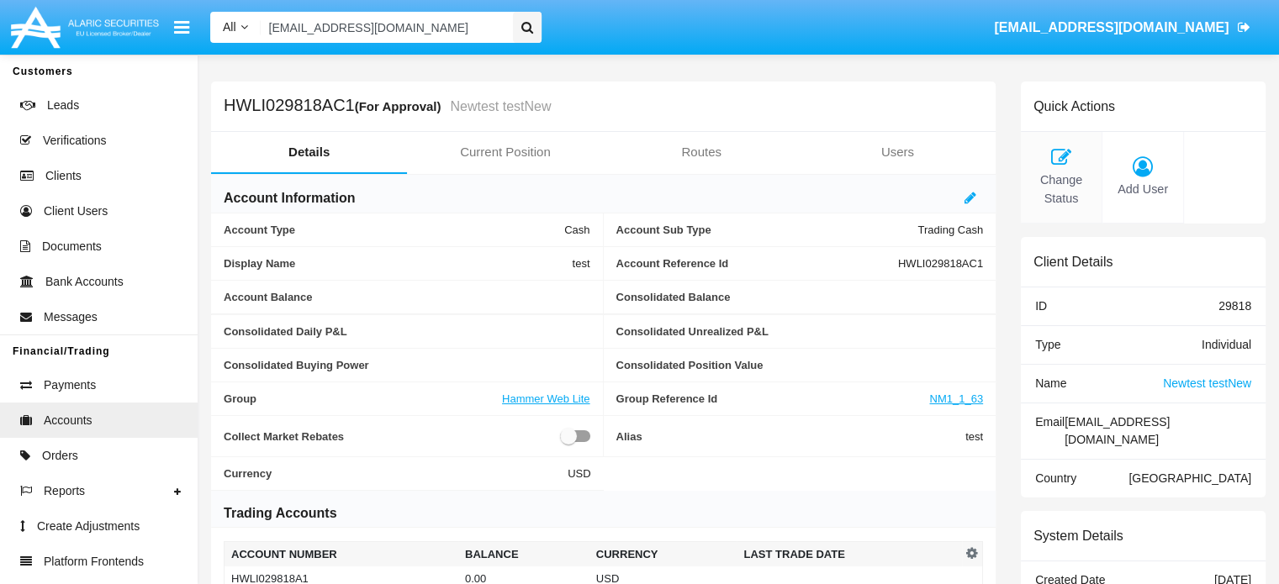
click at [1067, 189] on span "Change Status" at bounding box center [1061, 190] width 64 height 36
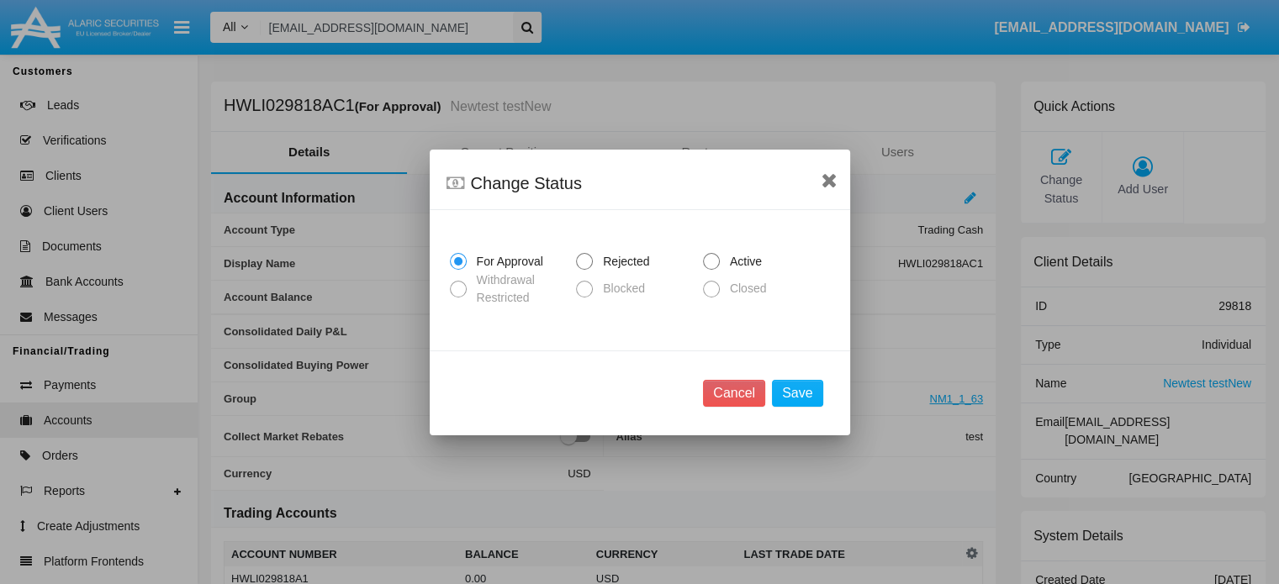
click at [718, 259] on span at bounding box center [711, 261] width 17 height 17
click at [711, 270] on input "Active" at bounding box center [711, 270] width 1 height 1
radio input "true"
click at [811, 398] on button "Save" at bounding box center [797, 393] width 50 height 27
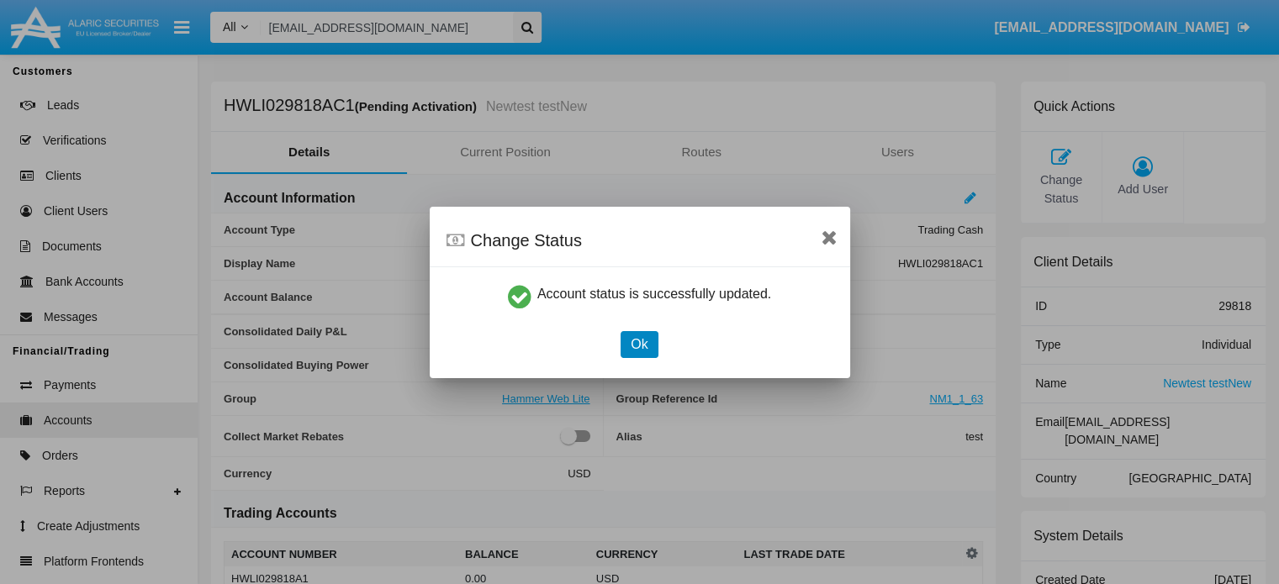
click at [647, 345] on button "Ok" at bounding box center [639, 344] width 37 height 27
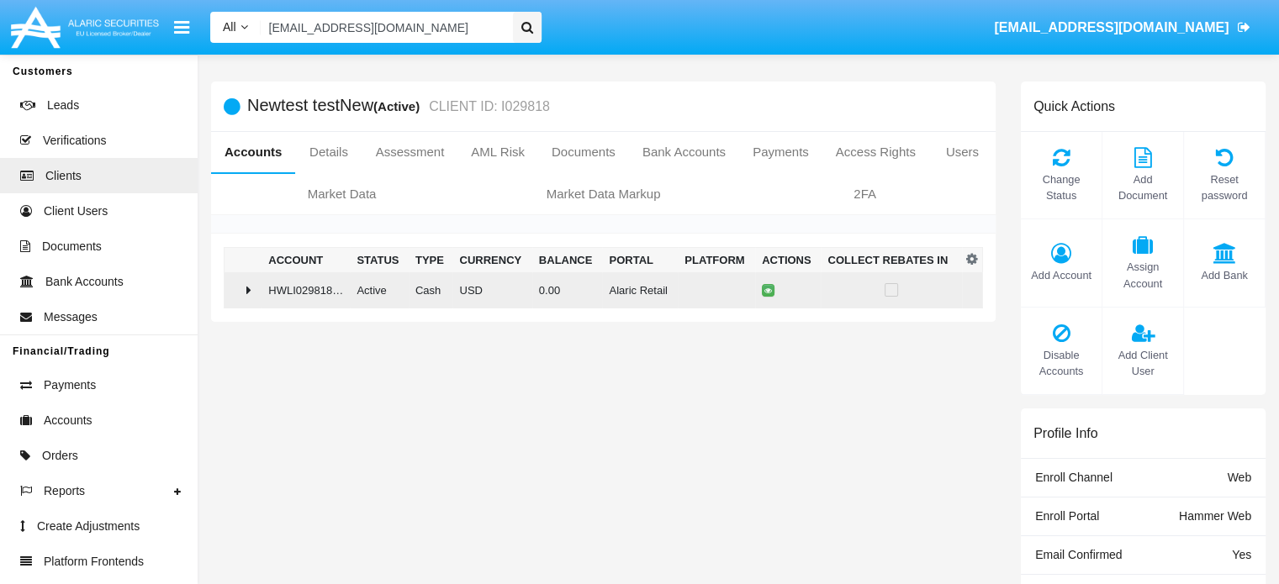
click at [249, 293] on icon at bounding box center [248, 289] width 5 height 13
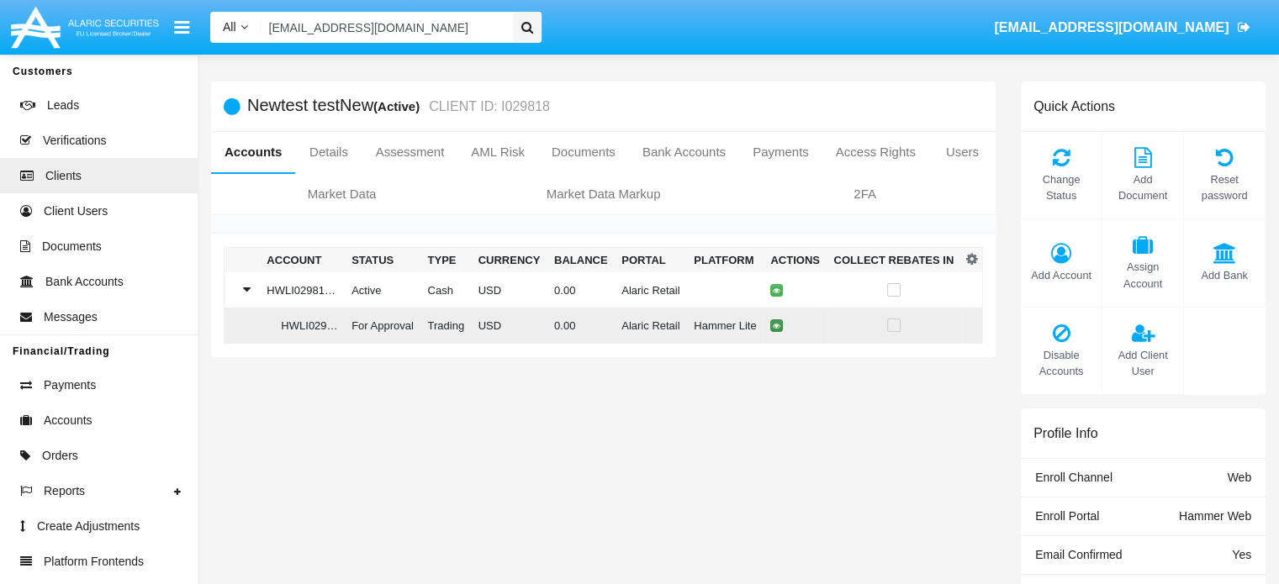
click at [773, 325] on icon at bounding box center [777, 326] width 8 height 8
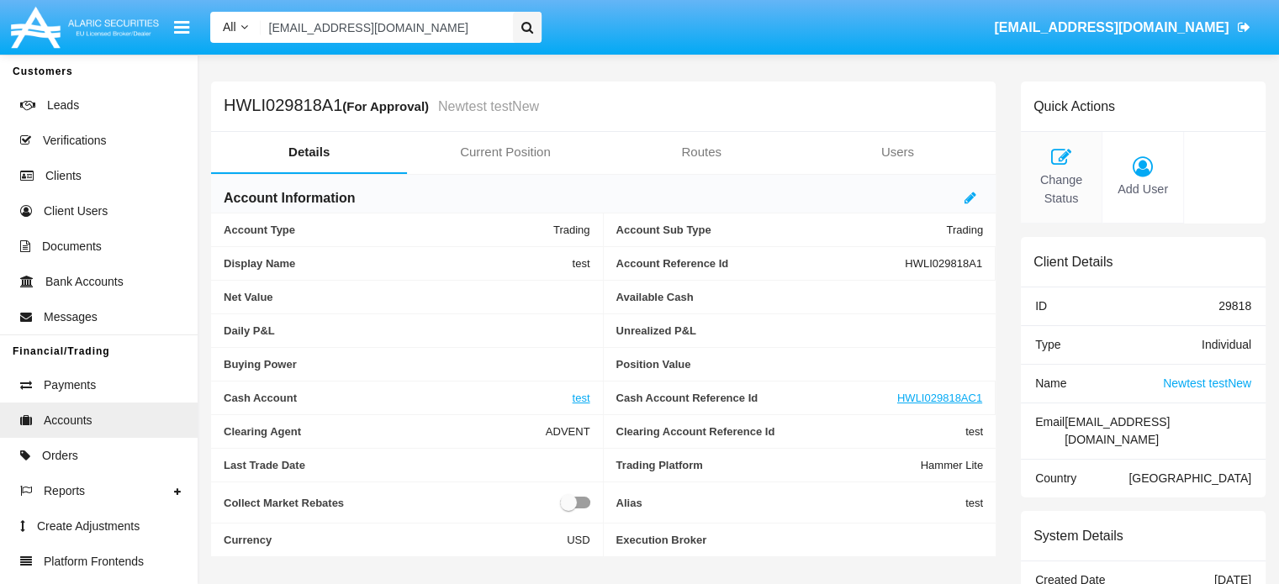
click at [1067, 193] on span "Change Status" at bounding box center [1061, 190] width 64 height 36
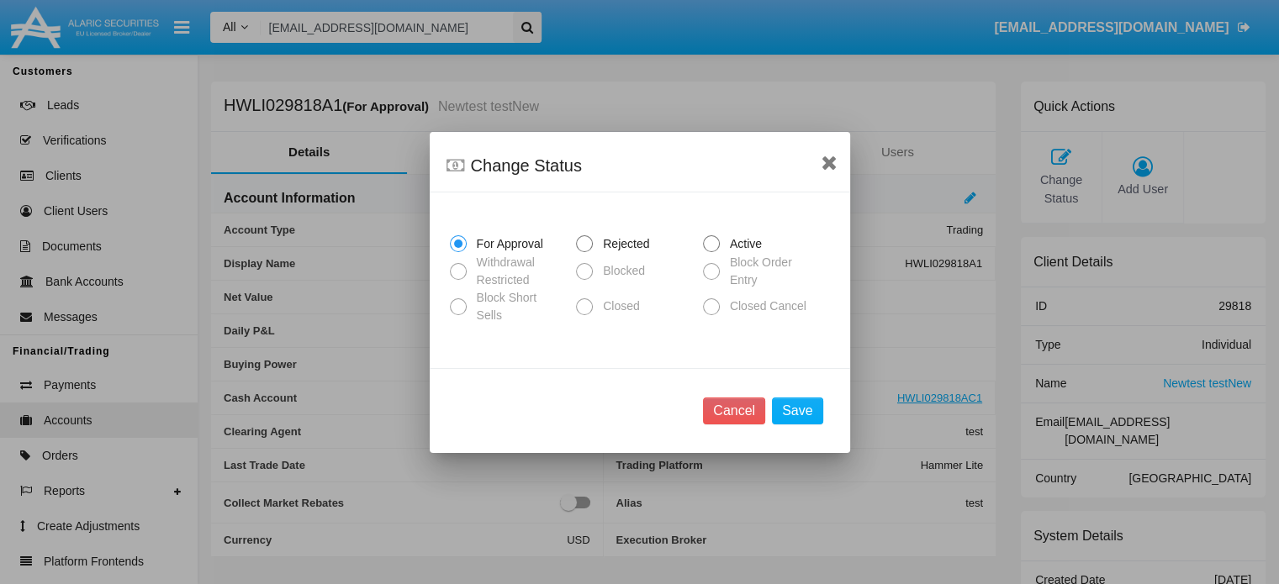
click at [717, 251] on span at bounding box center [711, 243] width 17 height 17
click at [711, 252] on input "Active" at bounding box center [711, 252] width 1 height 1
radio input "true"
click at [806, 398] on button "Save" at bounding box center [797, 411] width 50 height 27
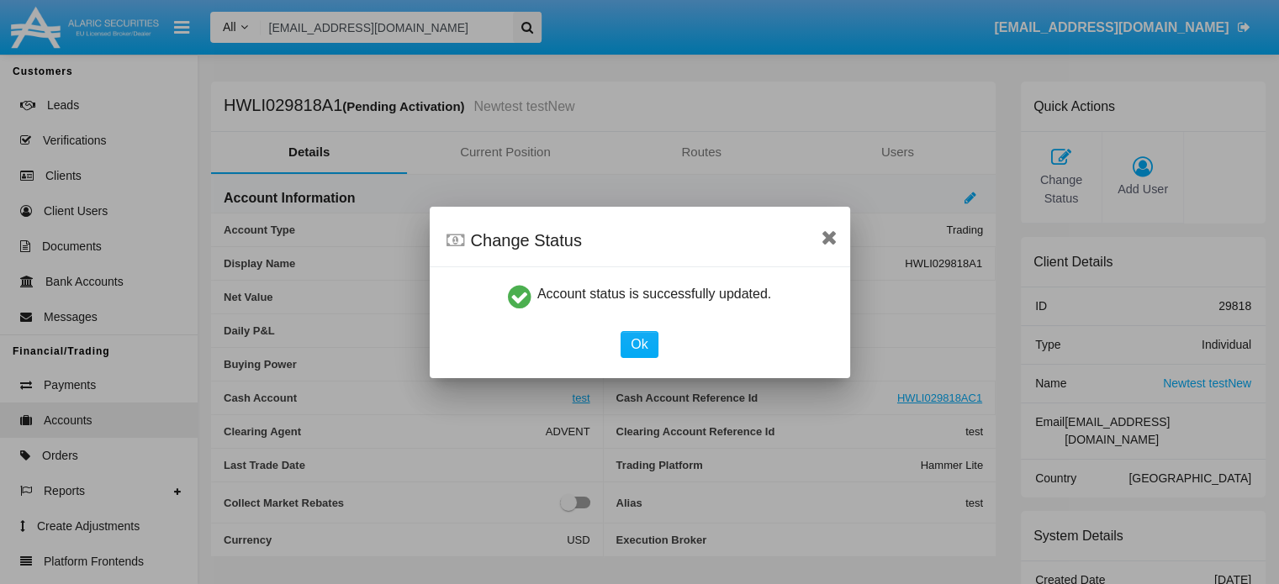
click at [651, 361] on mat-dialog-container "Change Status Account status is successfully updated. Ok" at bounding box center [640, 293] width 420 height 172
click at [644, 342] on button "Ok" at bounding box center [639, 344] width 37 height 27
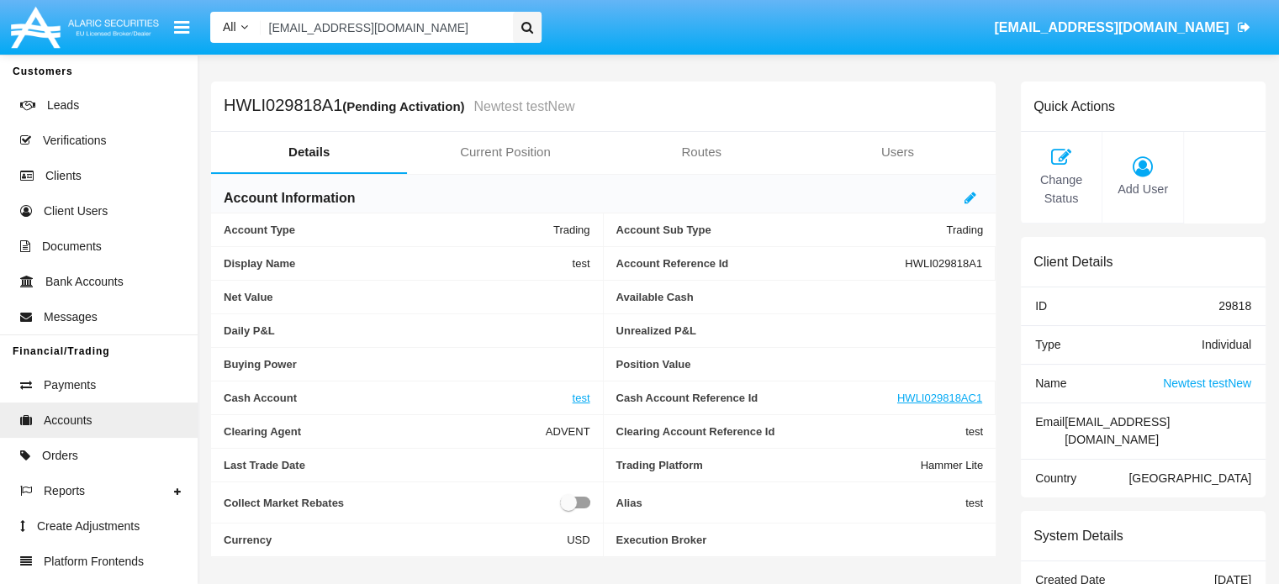
click at [966, 267] on span "HWLI029818A1" at bounding box center [943, 263] width 77 height 13
copy span "HWLI029818A1"
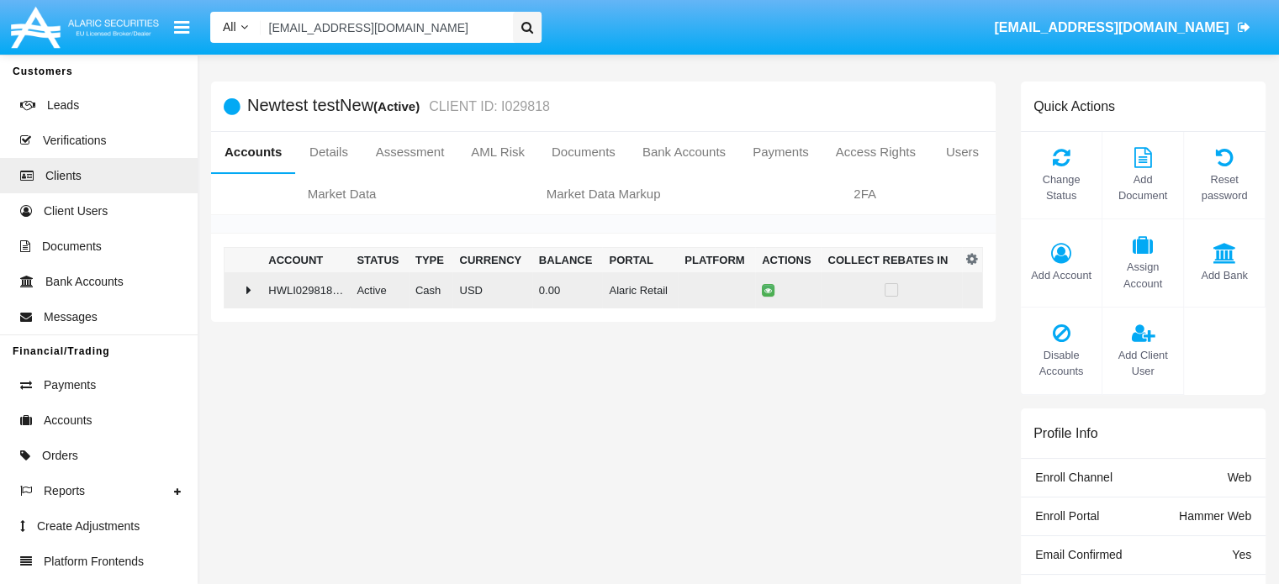
click at [248, 287] on icon at bounding box center [248, 289] width 5 height 13
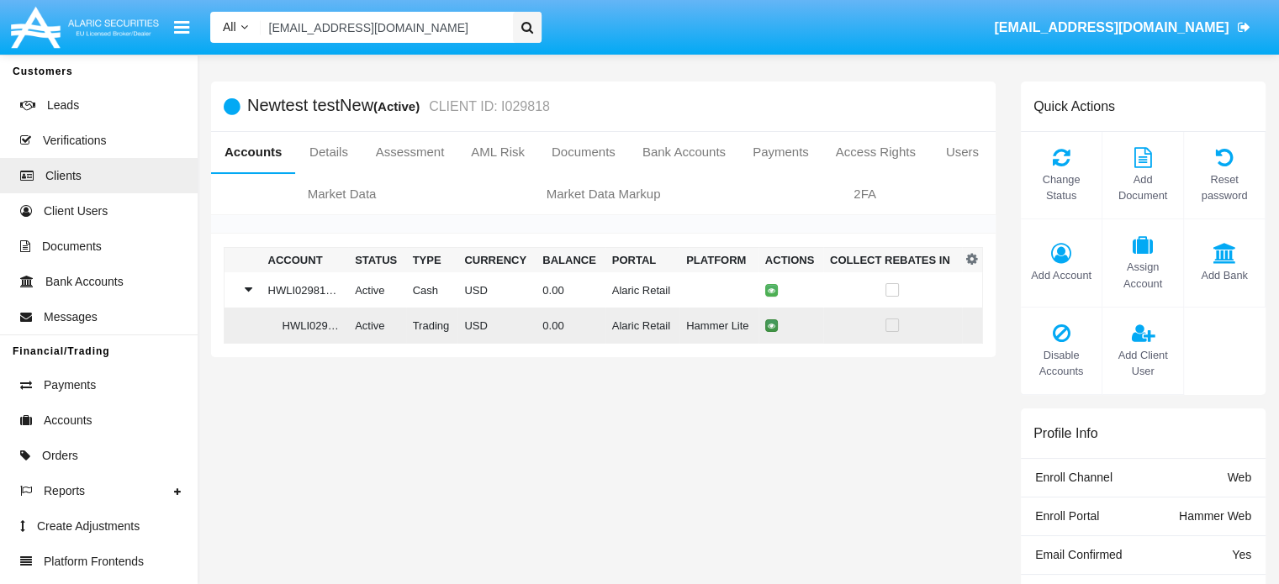
click at [767, 330] on button at bounding box center [771, 326] width 13 height 13
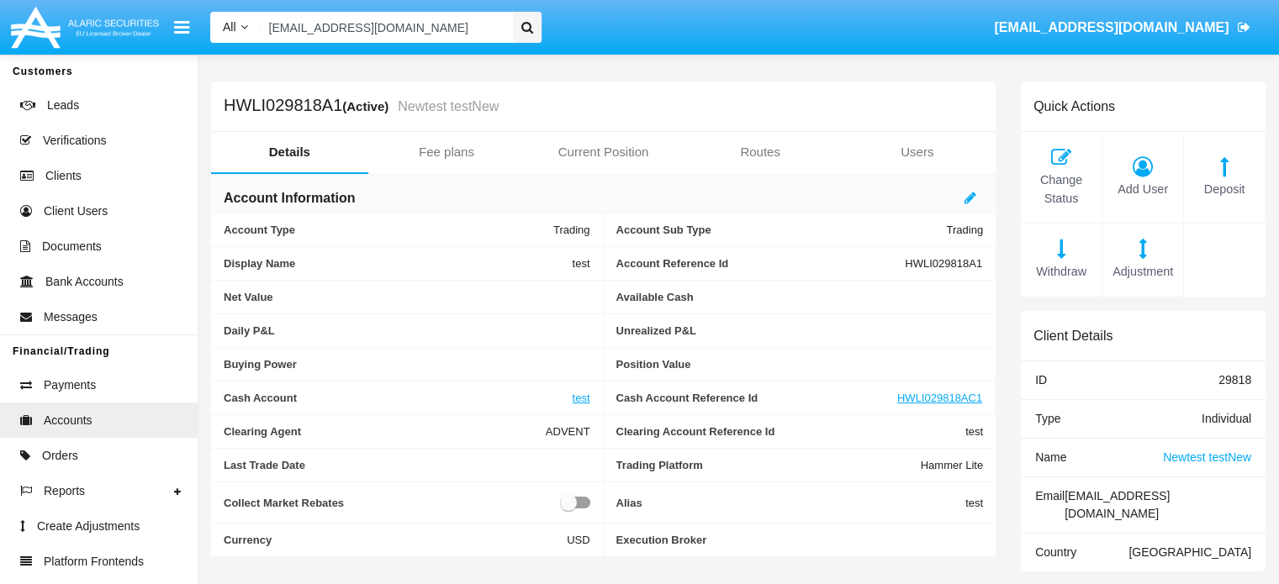
click at [920, 262] on span "HWLI029818A1" at bounding box center [943, 263] width 77 height 13
copy span "HWLI029818A1"
click at [822, 73] on div "HWLI029818A1 (Active) Newtest testNew Details Fee plans Current Position Routes…" at bounding box center [738, 467] width 1080 height 799
